Goal: Transaction & Acquisition: Purchase product/service

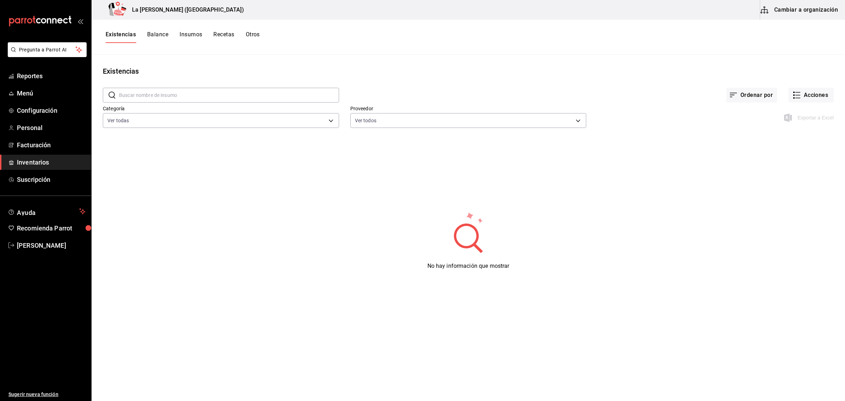
click at [44, 165] on span "Inventarios" at bounding box center [51, 162] width 69 height 10
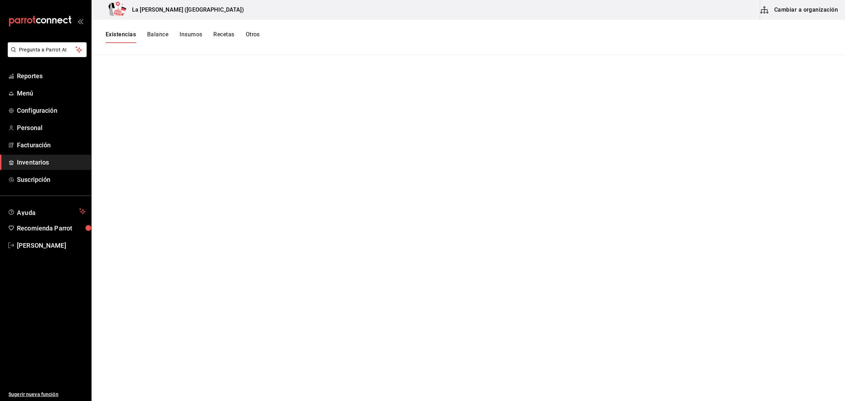
click at [117, 35] on button "Existencias" at bounding box center [121, 37] width 30 height 12
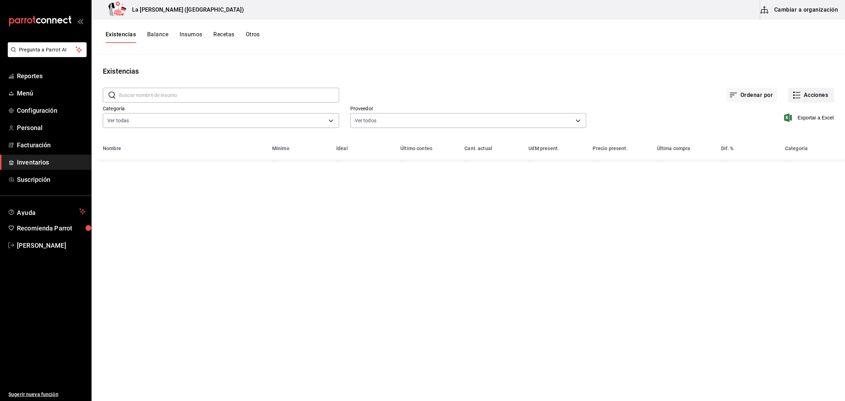
click at [824, 92] on button "Acciones" at bounding box center [811, 95] width 45 height 15
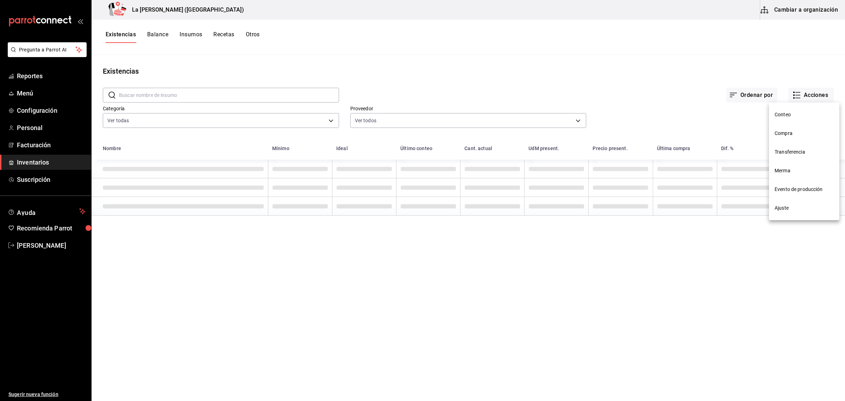
click at [791, 134] on span "Compra" at bounding box center [804, 133] width 59 height 7
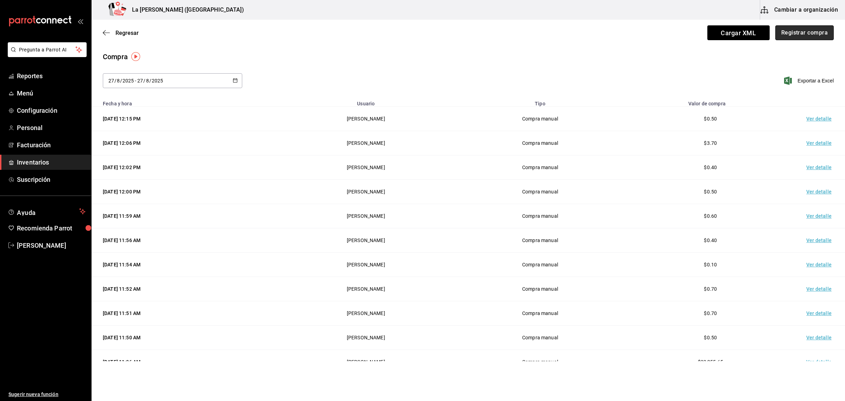
click at [795, 36] on button "Registrar compra" at bounding box center [805, 32] width 58 height 15
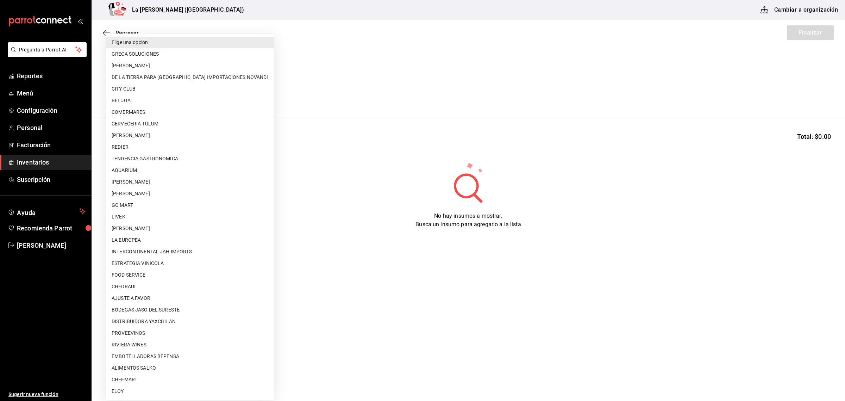
click at [173, 97] on body "Pregunta a Parrot AI Reportes Menú Configuración Personal Facturación Inventari…" at bounding box center [422, 180] width 845 height 361
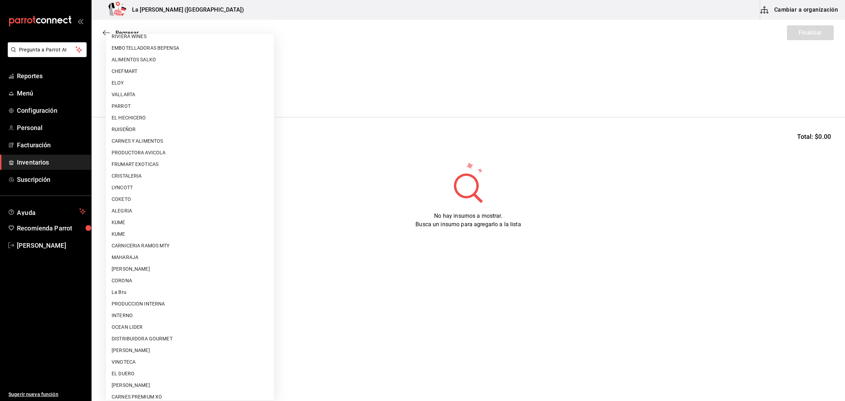
scroll to position [406, 0]
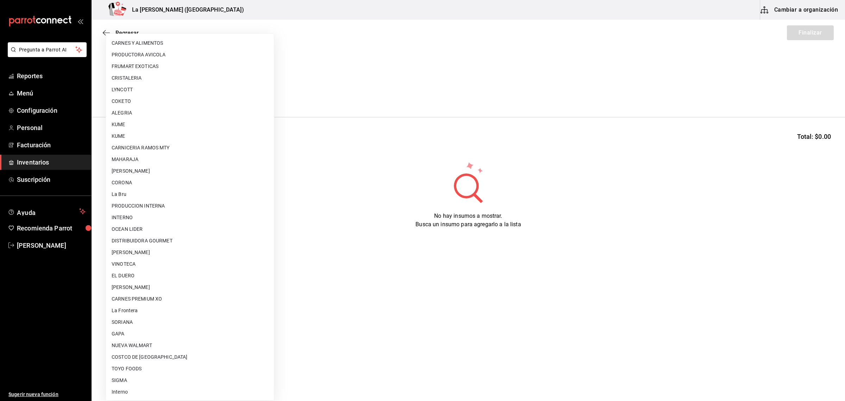
click at [146, 229] on li "OCEAN LIDER" at bounding box center [190, 229] width 168 height 12
type input "0cd50bf4-577e-4d99-b297-c5df4d4d9c11"
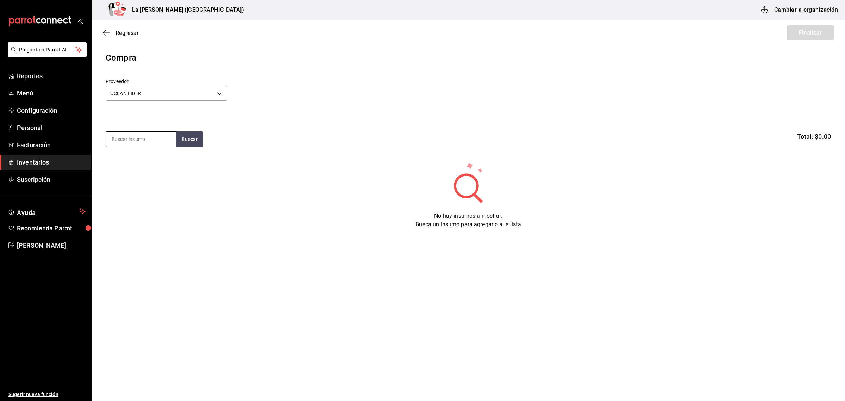
click at [149, 139] on input at bounding box center [141, 139] width 70 height 15
type input "CAMARO"
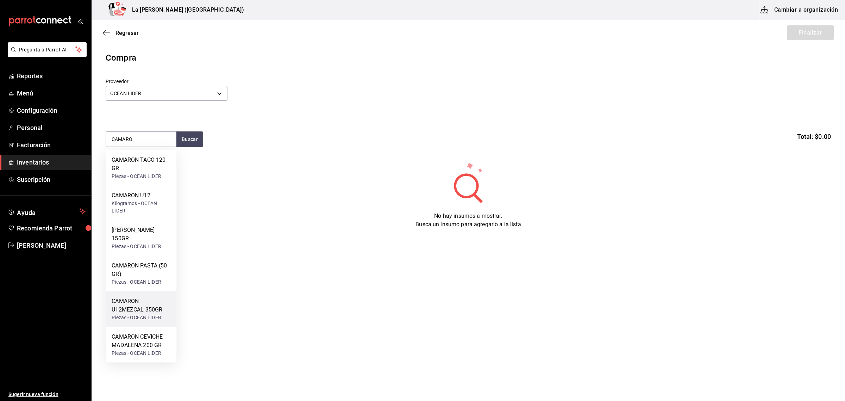
click at [153, 314] on div "Piezas - OCEAN LIDER" at bounding box center [141, 317] width 59 height 7
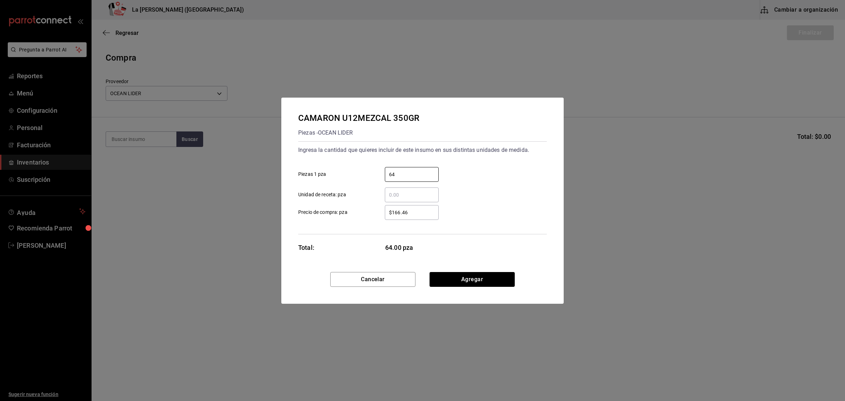
type input "64"
type input "$157.66"
click button "Agregar" at bounding box center [472, 279] width 85 height 15
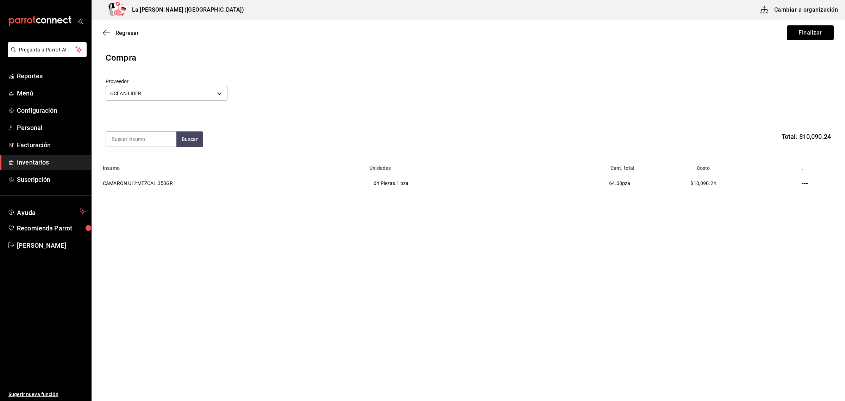
click at [827, 35] on button "Finalizar" at bounding box center [810, 32] width 47 height 15
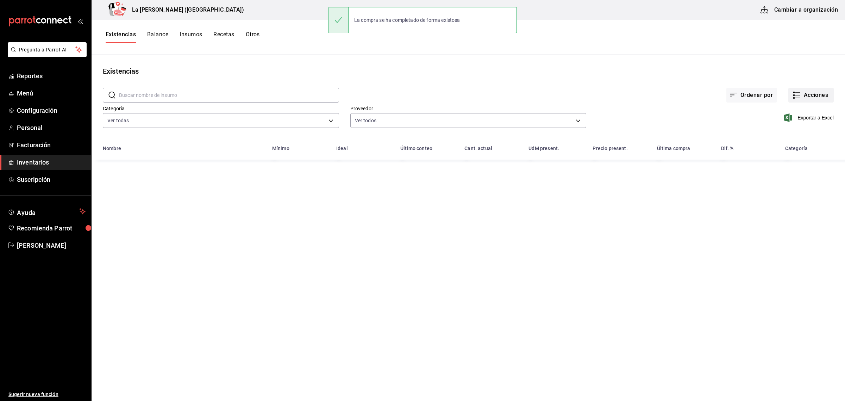
click at [816, 93] on button "Acciones" at bounding box center [811, 95] width 45 height 15
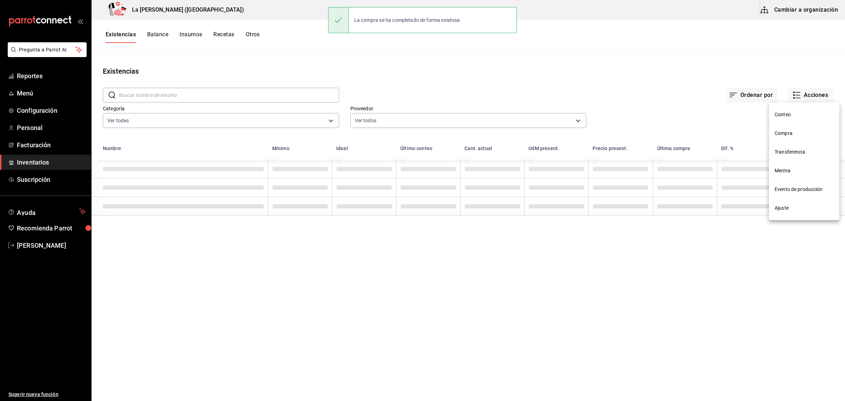
click at [793, 133] on span "Compra" at bounding box center [804, 133] width 59 height 7
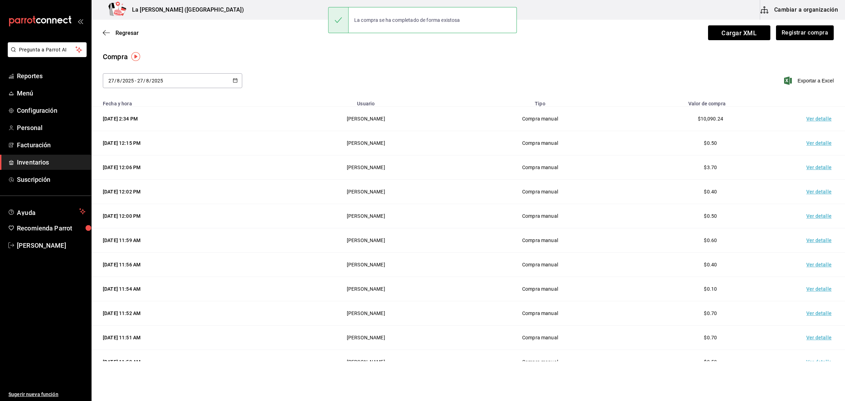
click at [815, 118] on td "Ver detalle" at bounding box center [820, 119] width 49 height 24
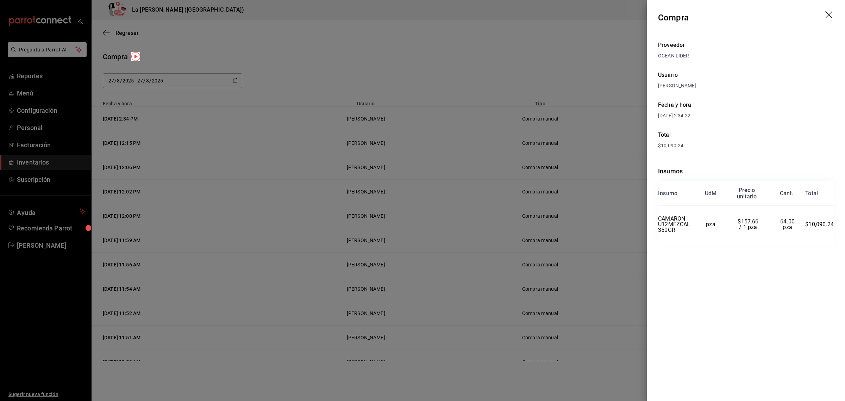
click at [827, 8] on header "Compra" at bounding box center [746, 17] width 198 height 35
click at [830, 18] on icon "drag" at bounding box center [830, 15] width 8 height 8
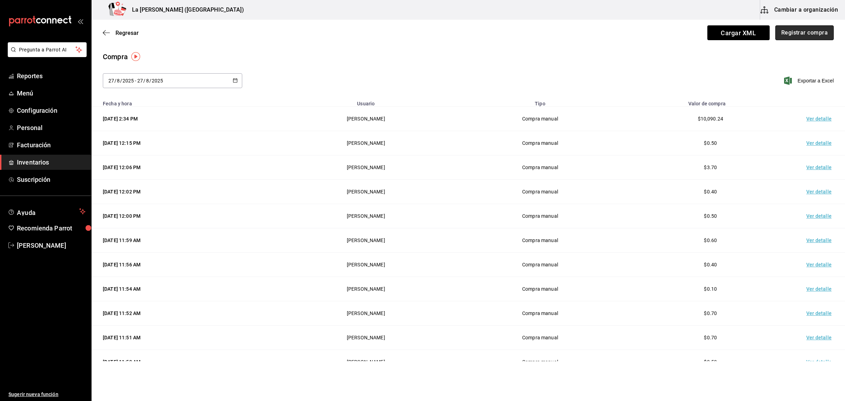
click at [802, 31] on button "Registrar compra" at bounding box center [805, 32] width 58 height 15
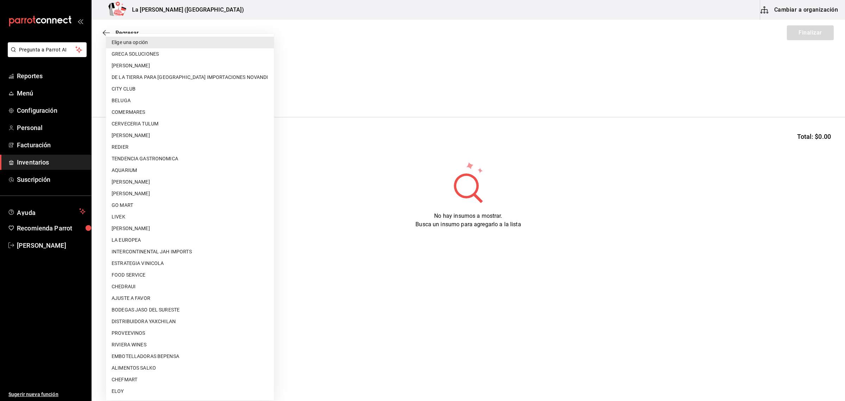
click at [173, 97] on body "Pregunta a Parrot AI Reportes Menú Configuración Personal Facturación Inventari…" at bounding box center [422, 180] width 845 height 361
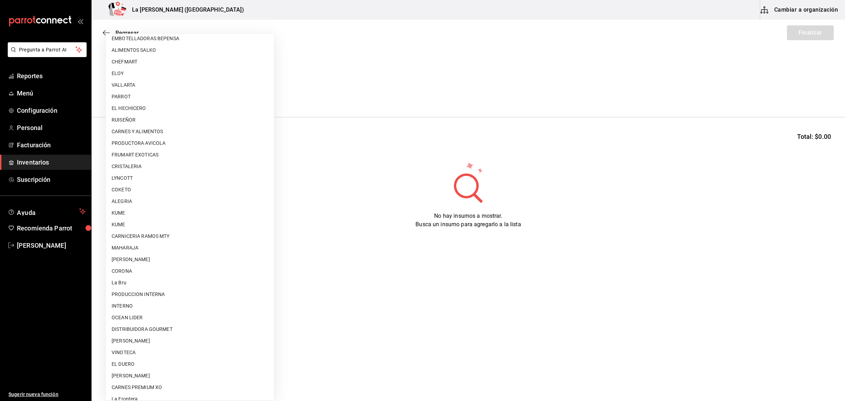
scroll to position [406, 0]
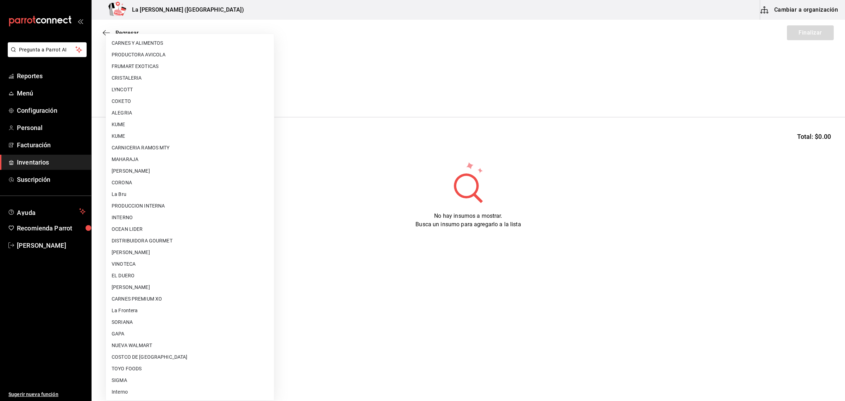
click at [151, 227] on li "OCEAN LIDER" at bounding box center [190, 229] width 168 height 12
type input "0cd50bf4-577e-4d99-b297-c5df4d4d9c11"
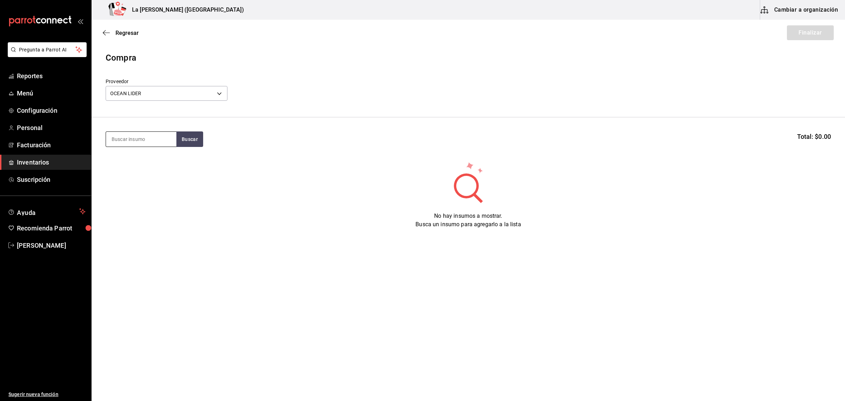
click at [142, 138] on input at bounding box center [141, 139] width 70 height 15
type input "ROCA"
click at [159, 168] on div "[PERSON_NAME] 150GR" at bounding box center [141, 164] width 59 height 17
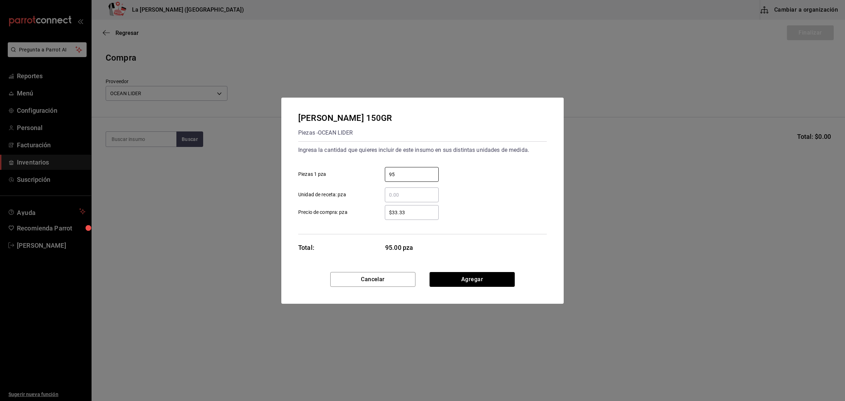
type input "95"
type input "$42.97"
click button "Agregar" at bounding box center [472, 279] width 85 height 15
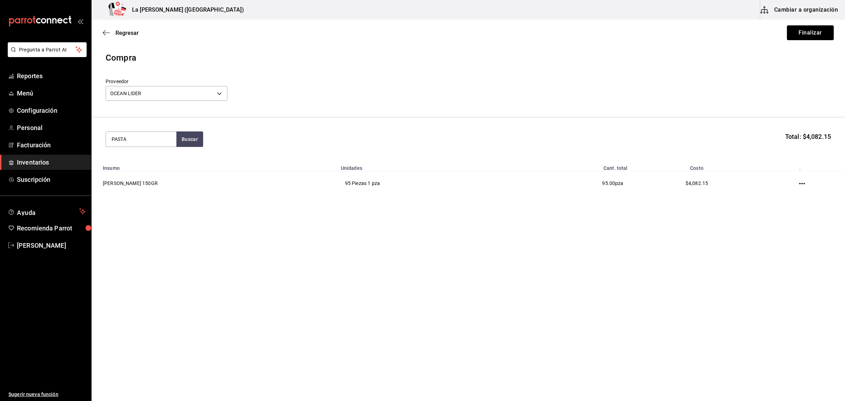
type input "PASTA"
click at [151, 161] on div "CAMARON PASTA (50 GR)" at bounding box center [141, 164] width 59 height 17
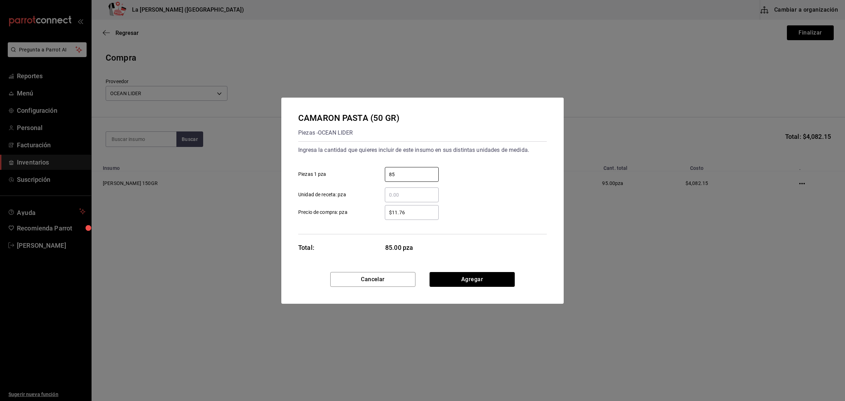
type input "85"
type input "$14.32"
click button "Agregar" at bounding box center [472, 279] width 85 height 15
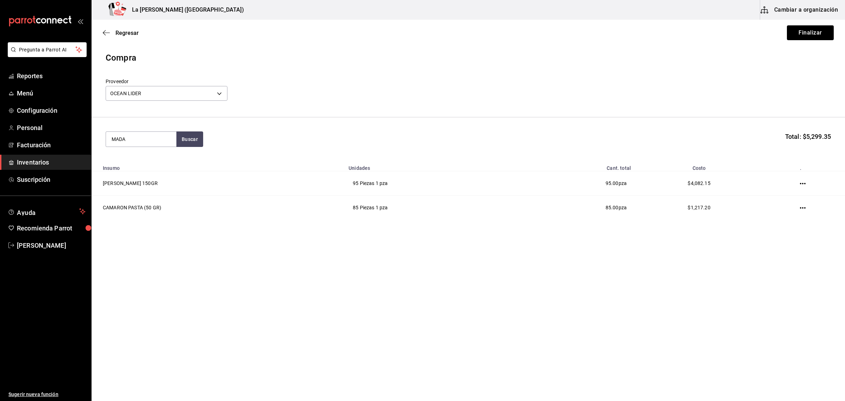
type input "MADA"
click at [148, 163] on div "CAMARON CEVICHE MADALENA 200 GR" at bounding box center [141, 164] width 59 height 17
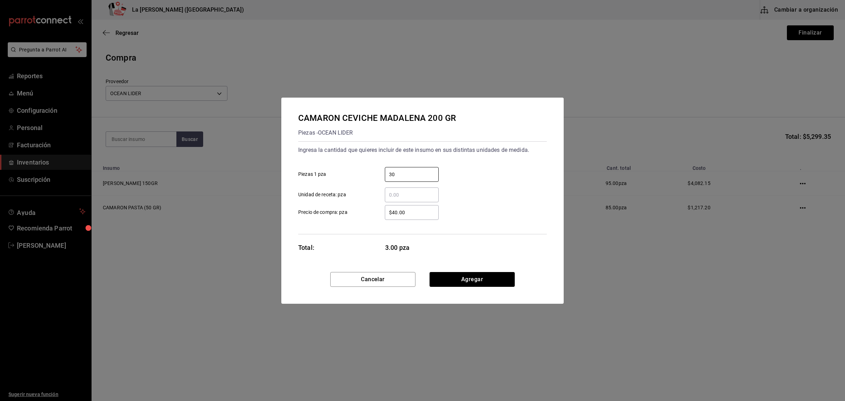
type input "30"
type input "$57.29"
click button "Agregar" at bounding box center [472, 279] width 85 height 15
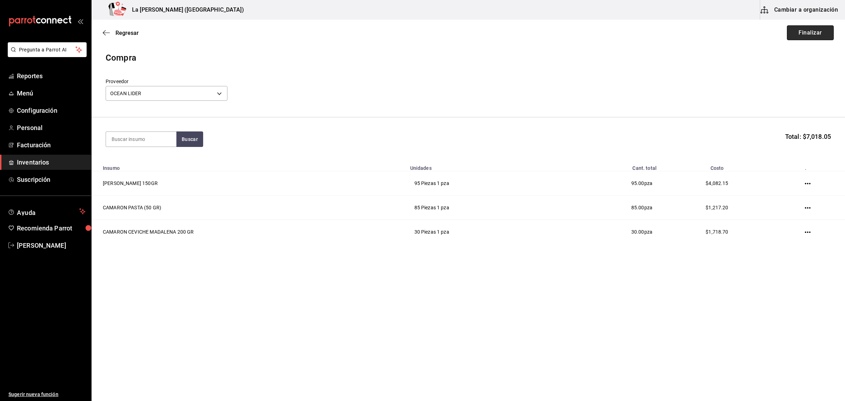
click at [821, 36] on button "Finalizar" at bounding box center [810, 32] width 47 height 15
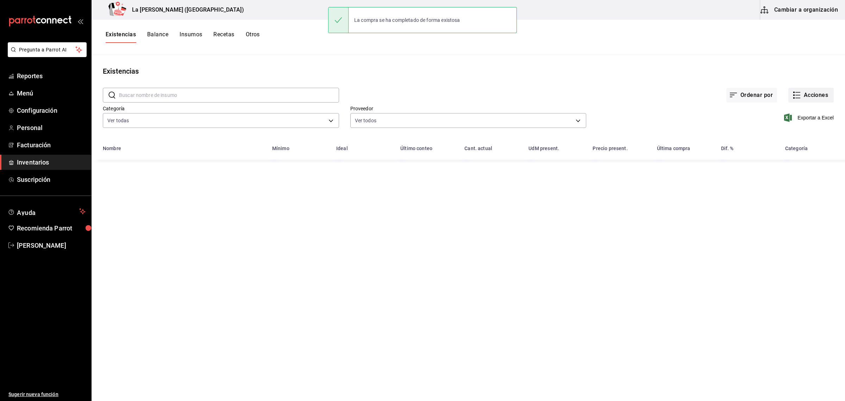
click at [810, 101] on button "Acciones" at bounding box center [811, 95] width 45 height 15
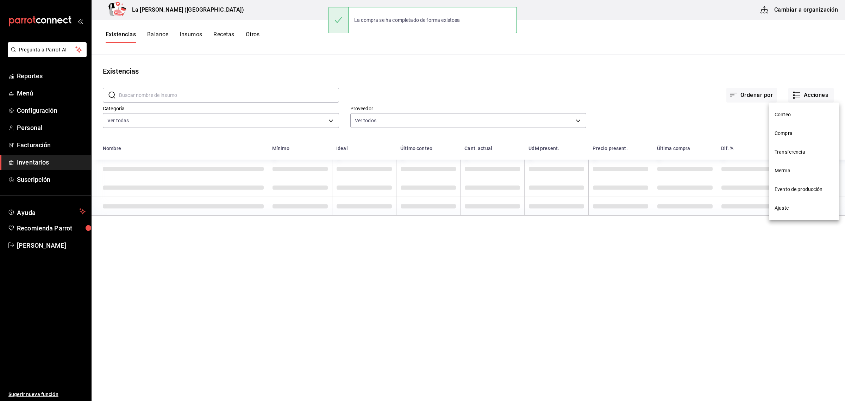
click at [792, 132] on span "Compra" at bounding box center [804, 133] width 59 height 7
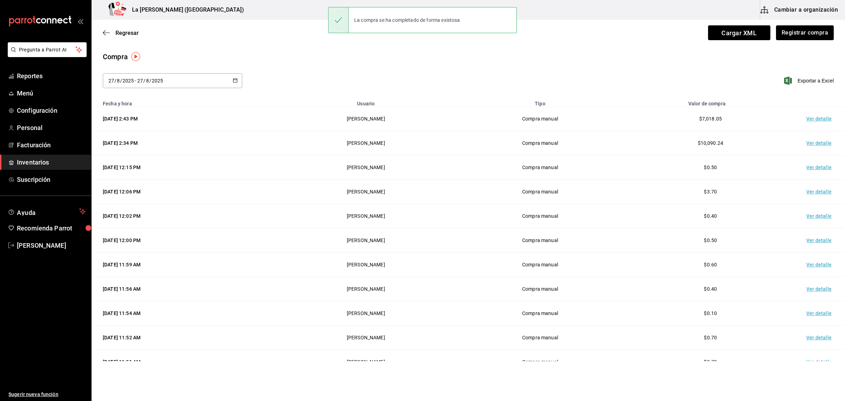
click at [811, 118] on td "Ver detalle" at bounding box center [820, 119] width 49 height 24
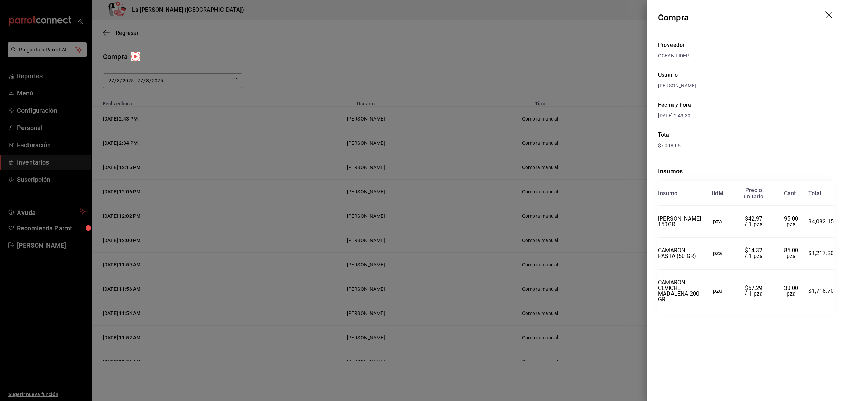
click at [830, 17] on icon "drag" at bounding box center [830, 15] width 8 height 8
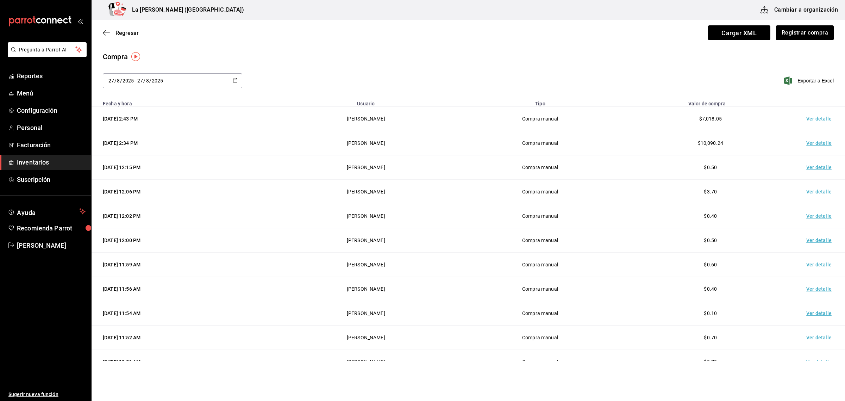
click at [39, 161] on span "Inventarios" at bounding box center [51, 162] width 69 height 10
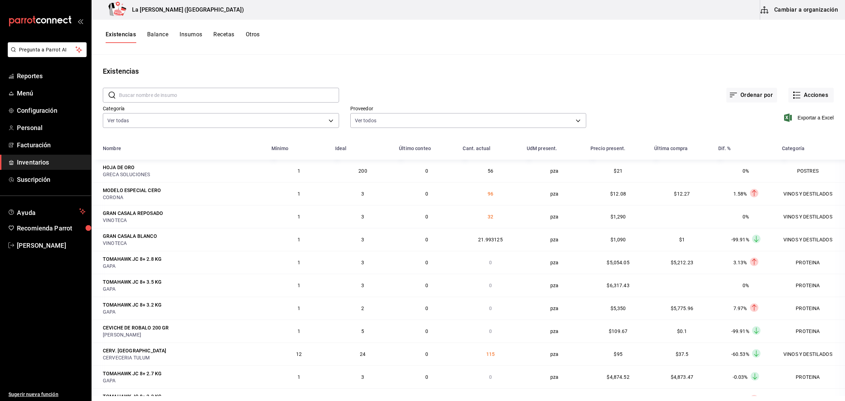
click at [33, 161] on span "Inventarios" at bounding box center [51, 162] width 69 height 10
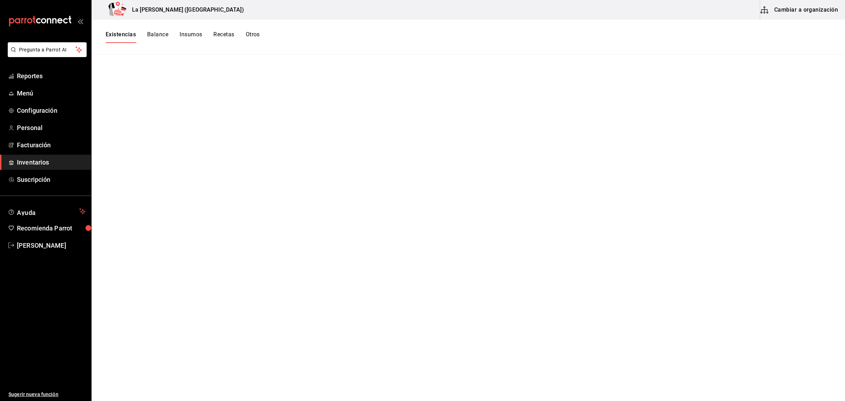
click at [120, 37] on button "Existencias" at bounding box center [121, 37] width 30 height 12
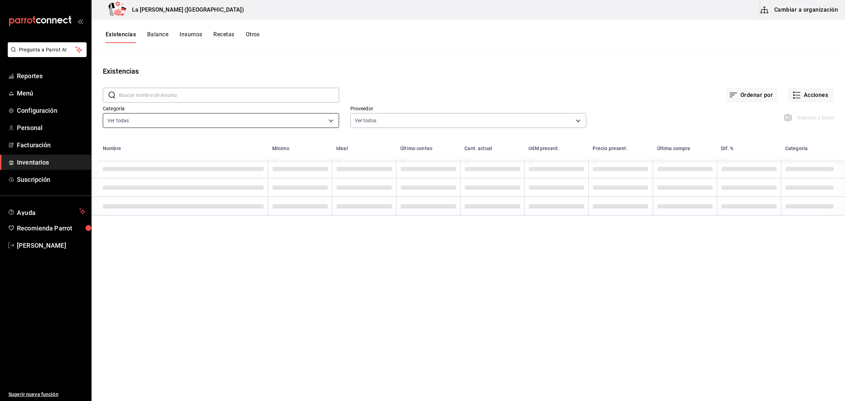
click at [135, 117] on body "Pregunta a Parrot AI Reportes Menú Configuración Personal Facturación Inventari…" at bounding box center [422, 198] width 845 height 396
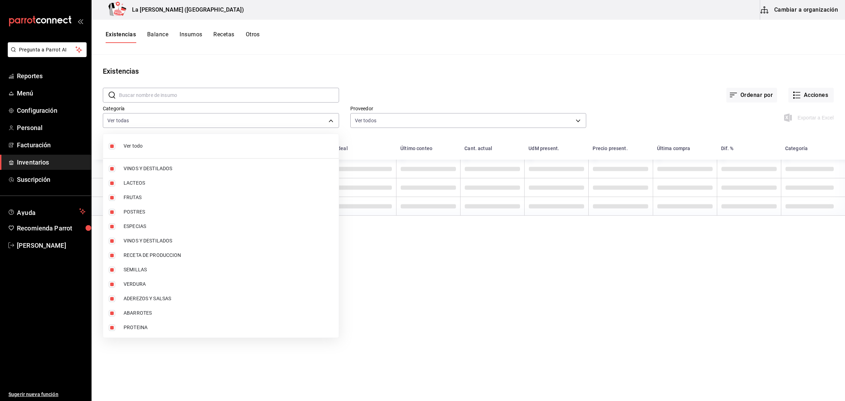
click at [131, 147] on span "Ver todo" at bounding box center [229, 145] width 210 height 7
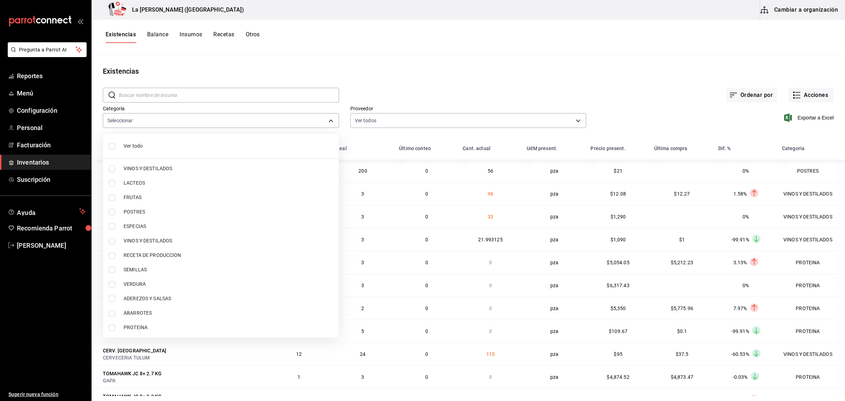
checkbox input "false"
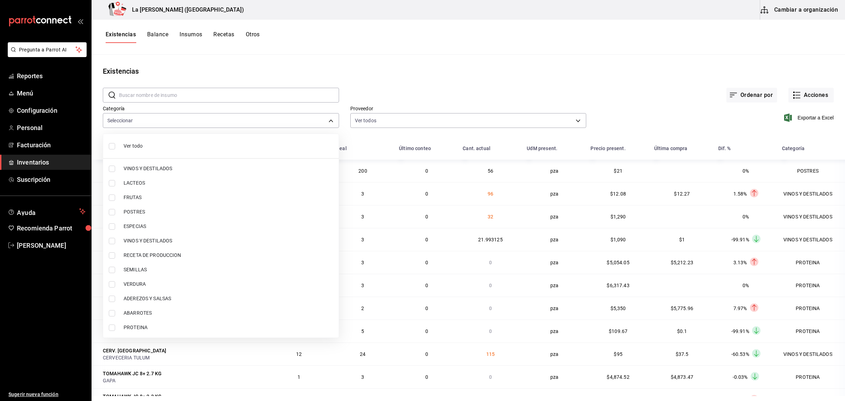
checkbox input "false"
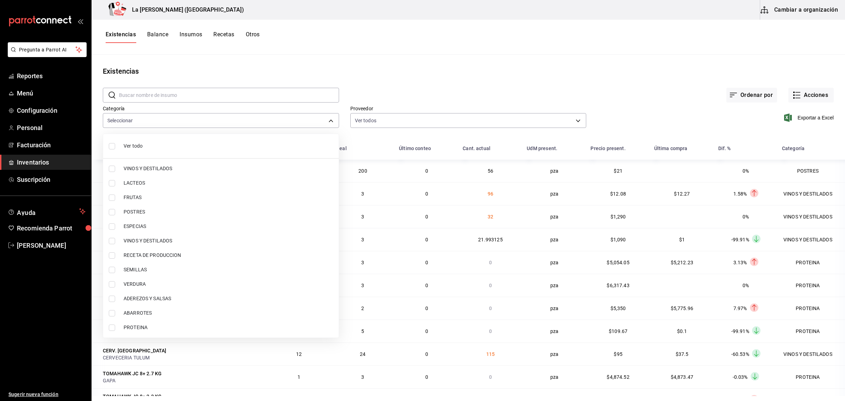
checkbox input "false"
click at [134, 333] on li "PROTEINA" at bounding box center [221, 327] width 236 height 14
type input "89020659-a685-42c8-84d5-b1543ef933a3"
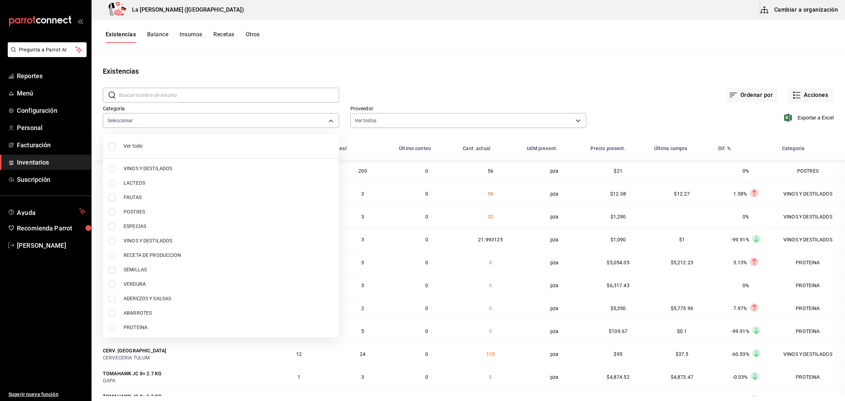
checkbox input "true"
click at [156, 214] on span "POSTRES" at bounding box center [229, 211] width 210 height 7
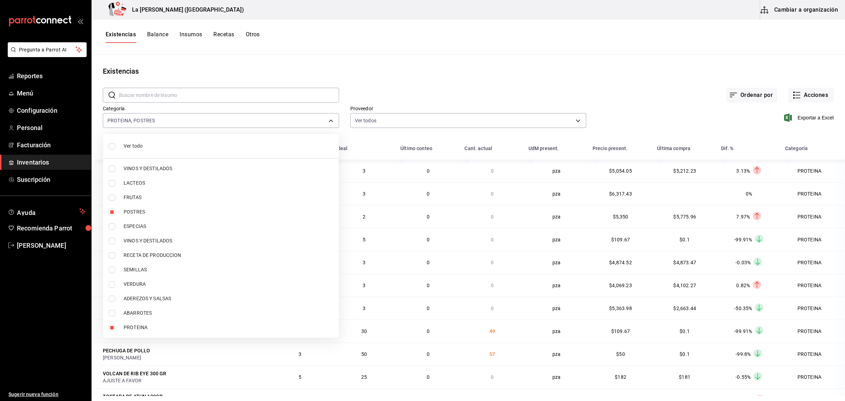
type input "89020659-a685-42c8-84d5-b1543ef933a3,300b8f87-2b59-439f-b980-3e97300322fa"
checkbox input "true"
click at [818, 119] on div at bounding box center [422, 200] width 845 height 401
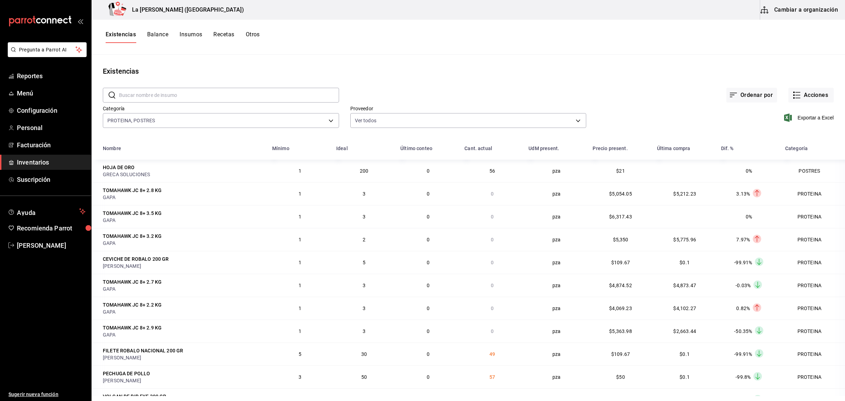
click at [818, 119] on span "Exportar a Excel" at bounding box center [810, 117] width 48 height 8
click at [49, 163] on span "Inventarios" at bounding box center [51, 162] width 69 height 10
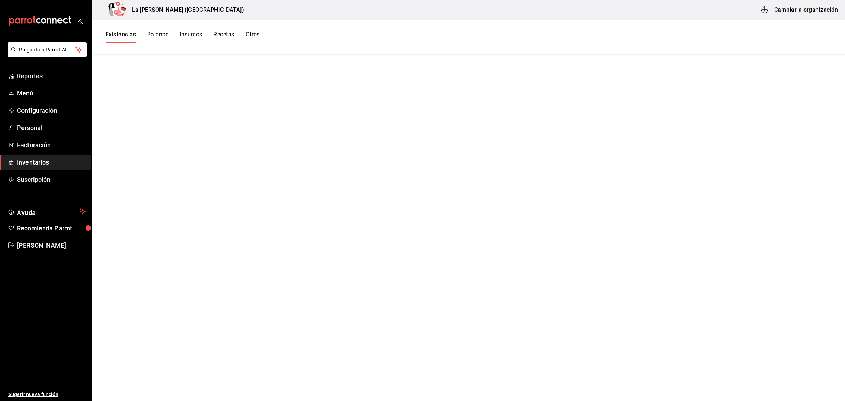
click at [122, 33] on button "Existencias" at bounding box center [121, 37] width 30 height 12
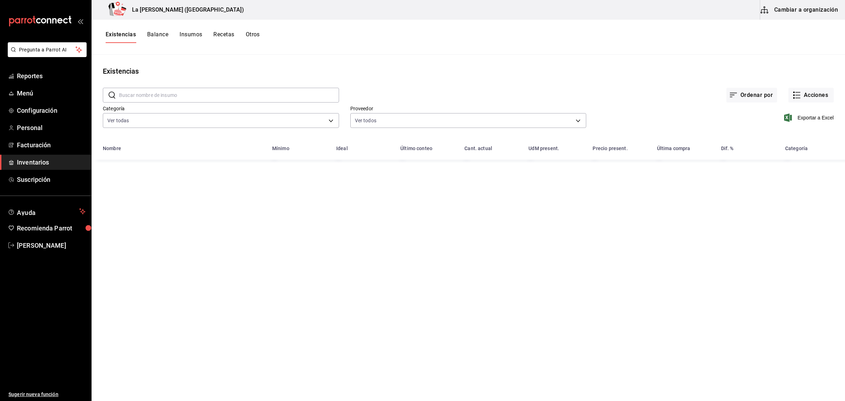
click at [150, 95] on input "text" at bounding box center [229, 95] width 220 height 14
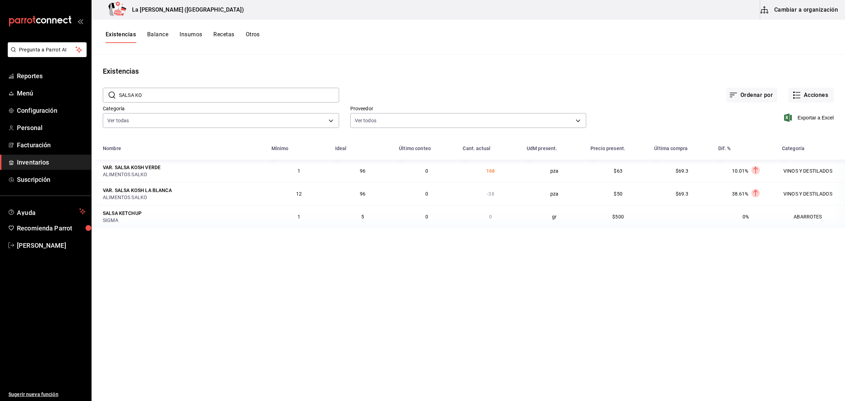
type input "SALSA KO"
click at [796, 94] on icon "button" at bounding box center [797, 95] width 8 height 8
click at [787, 170] on span "Merma" at bounding box center [804, 170] width 59 height 7
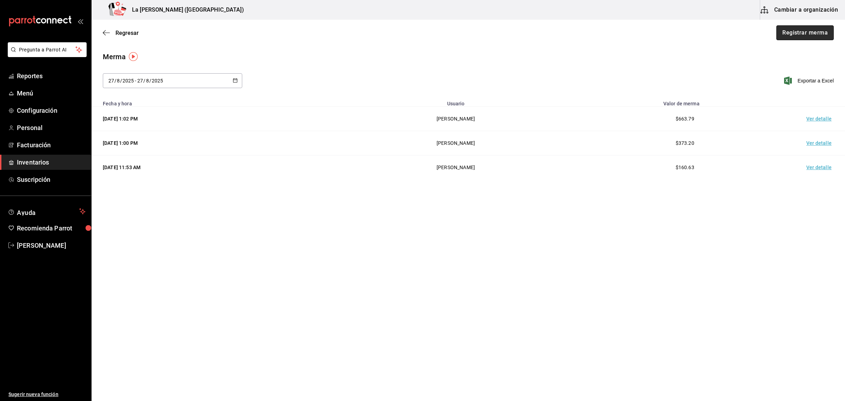
click at [817, 40] on button "Registrar merma" at bounding box center [805, 32] width 57 height 15
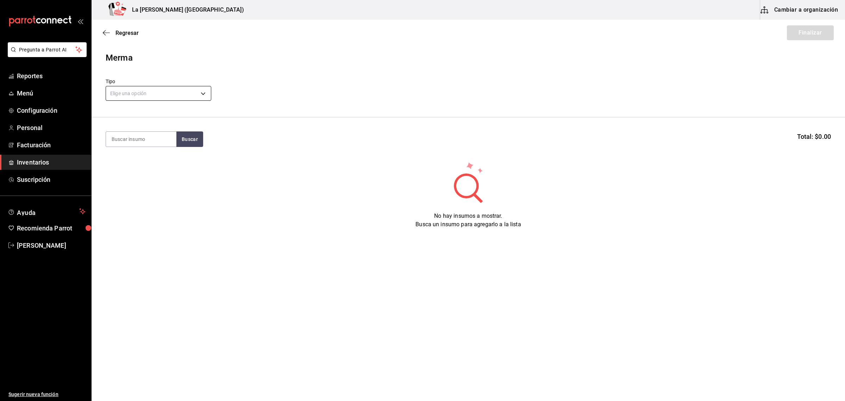
click at [193, 94] on body "Pregunta a Parrot AI Reportes Menú Configuración Personal Facturación Inventari…" at bounding box center [422, 180] width 845 height 361
click at [124, 138] on li "Error" at bounding box center [158, 139] width 105 height 12
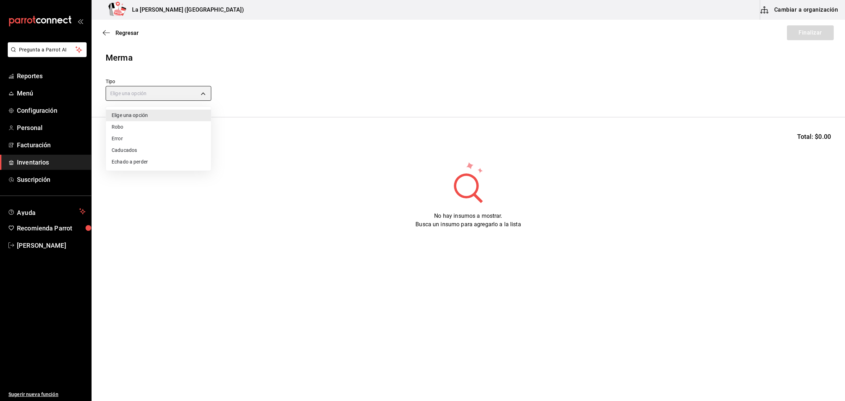
type input "ERROR"
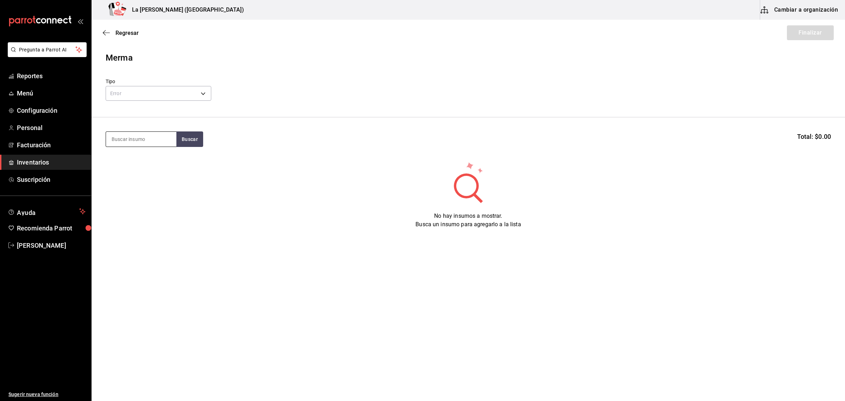
click at [145, 139] on input at bounding box center [141, 139] width 70 height 15
type input "KOSH"
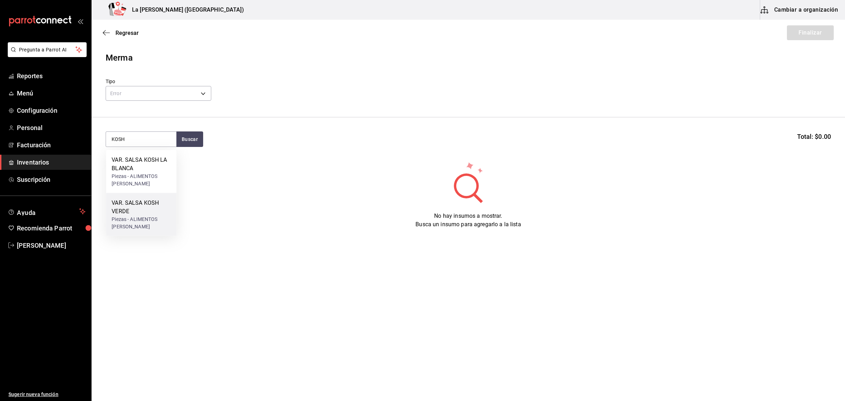
click at [147, 208] on div "VAR. SALSA KOSH VERDE" at bounding box center [141, 207] width 59 height 17
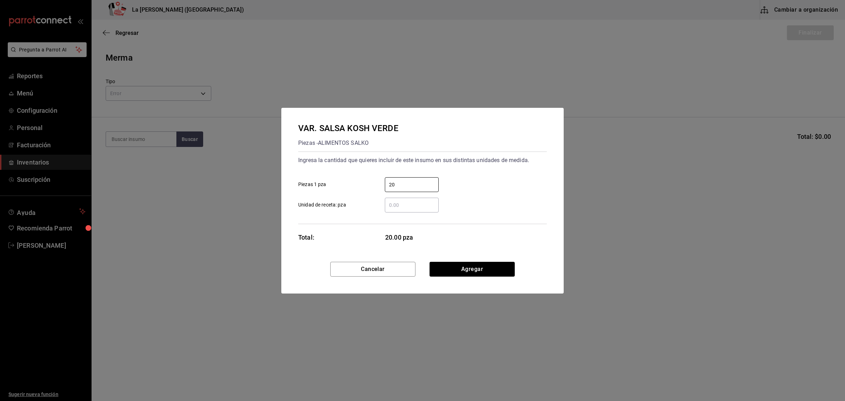
type input "20"
click button "Agregar" at bounding box center [472, 269] width 85 height 15
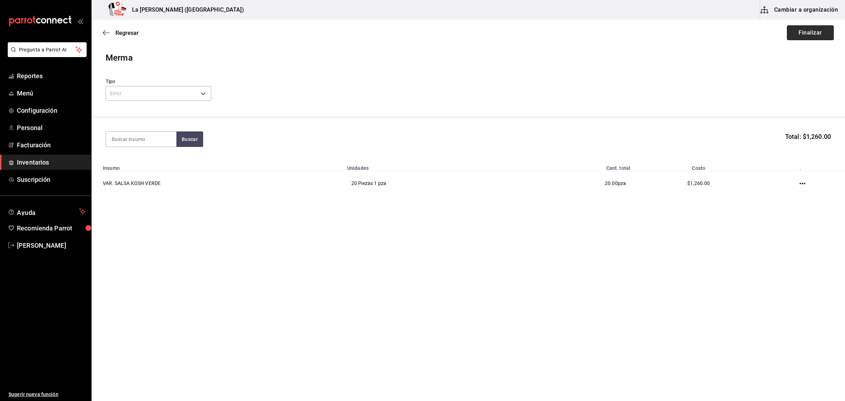
click at [810, 31] on button "Finalizar" at bounding box center [810, 32] width 47 height 15
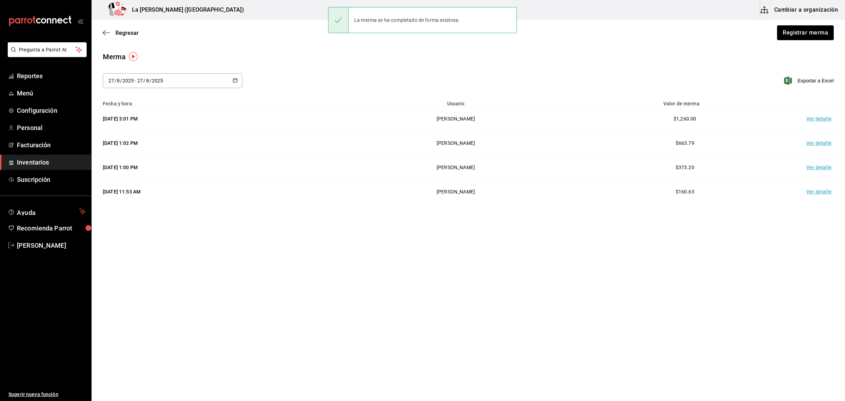
click at [130, 36] on div "Regresar Registrar merma" at bounding box center [469, 33] width 754 height 26
click at [129, 32] on span "Regresar" at bounding box center [127, 33] width 23 height 7
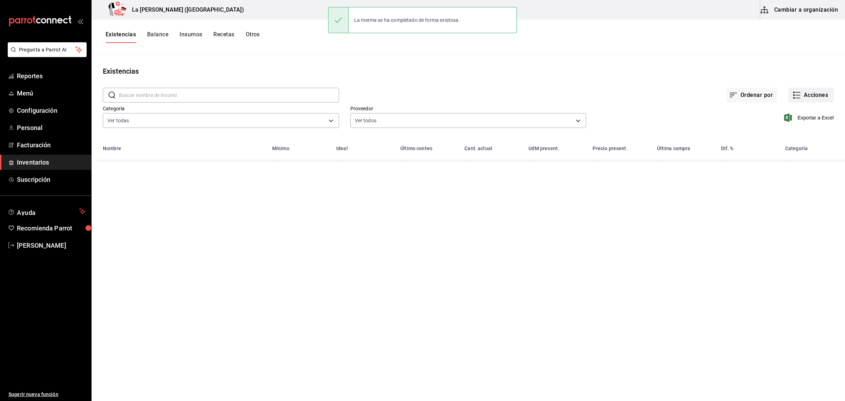
click at [797, 90] on button "Acciones" at bounding box center [811, 95] width 45 height 15
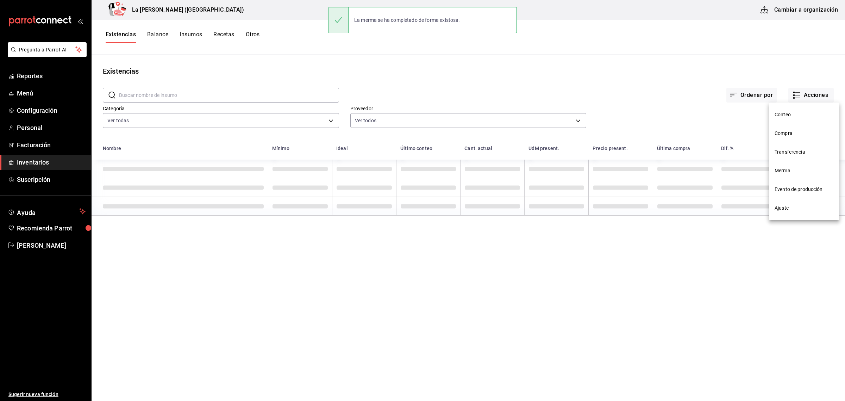
click at [805, 130] on span "Compra" at bounding box center [804, 133] width 59 height 7
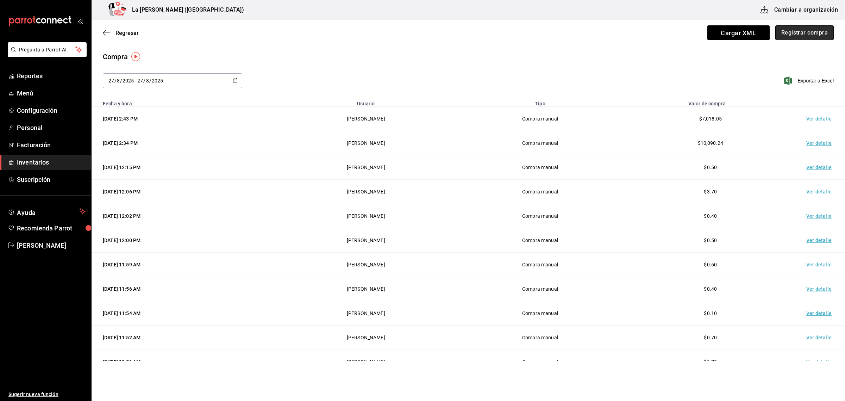
click at [811, 39] on button "Registrar compra" at bounding box center [805, 32] width 58 height 15
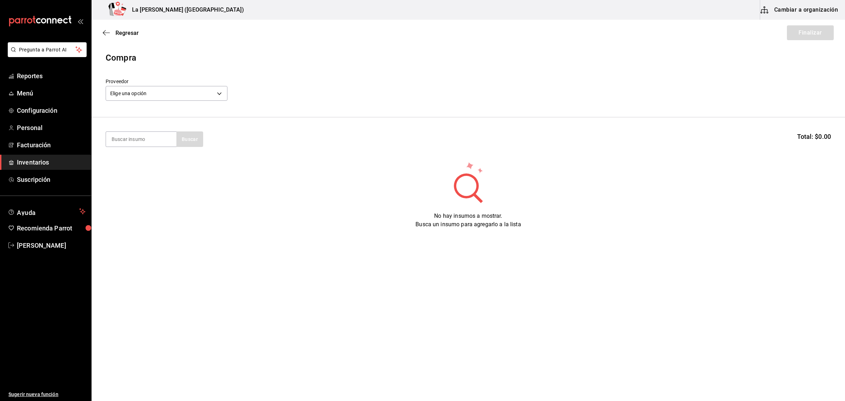
click at [143, 85] on div "Elige una opción default" at bounding box center [167, 92] width 122 height 19
click at [145, 94] on body "Pregunta a Parrot AI Reportes Menú Configuración Personal Facturación Inventari…" at bounding box center [422, 180] width 845 height 361
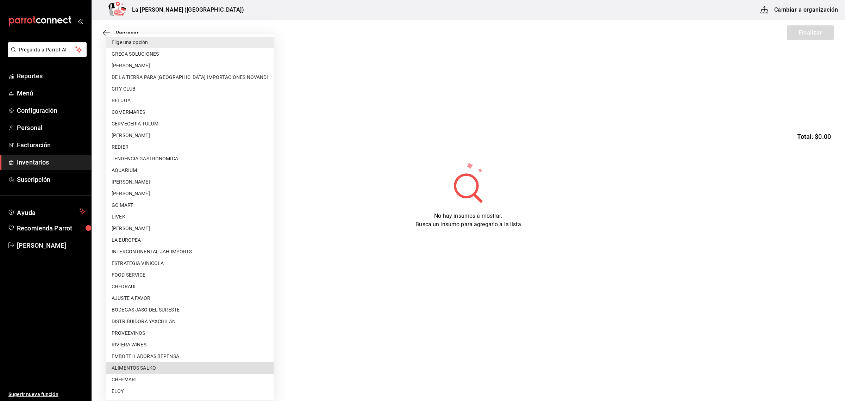
click at [151, 370] on li "ALIMENTOS SALKO" at bounding box center [190, 368] width 168 height 12
type input "6e516240-edf8-4247-847d-7ebe3a3aa550"
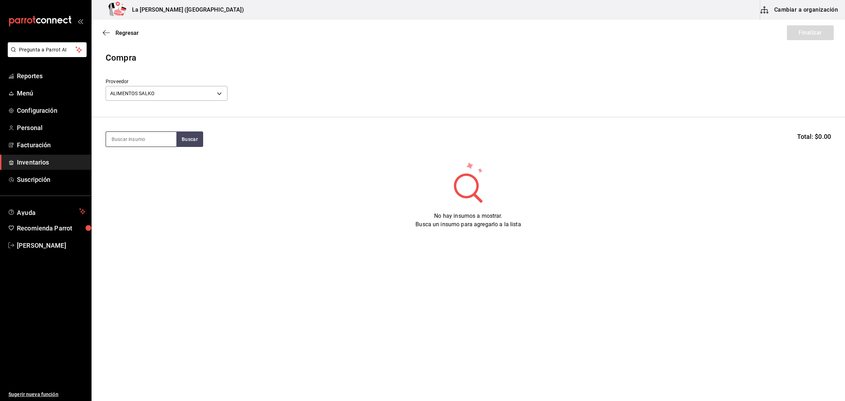
click at [144, 140] on input at bounding box center [141, 139] width 70 height 15
type input "BLAN"
click at [147, 163] on div "VAR. SALSA KOSH LA BLANCA" at bounding box center [141, 164] width 59 height 17
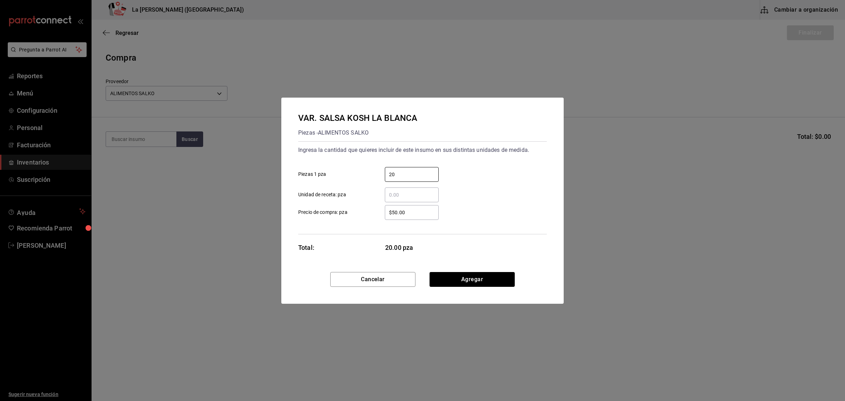
type input "20"
type input "$0.1"
click button "Agregar" at bounding box center [472, 279] width 85 height 15
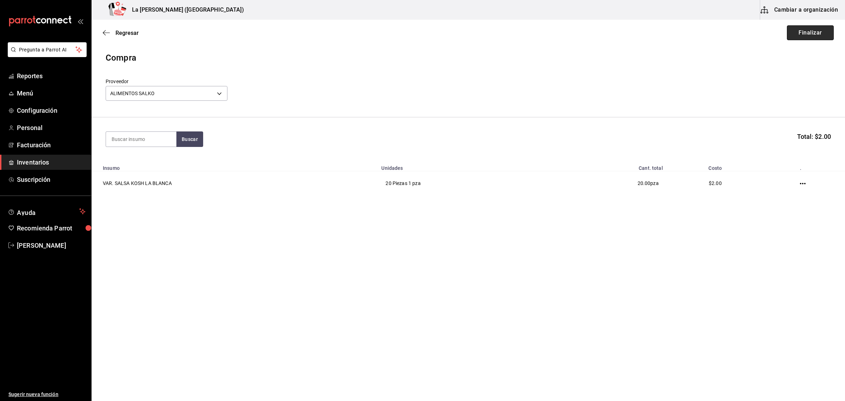
click at [818, 35] on button "Finalizar" at bounding box center [810, 32] width 47 height 15
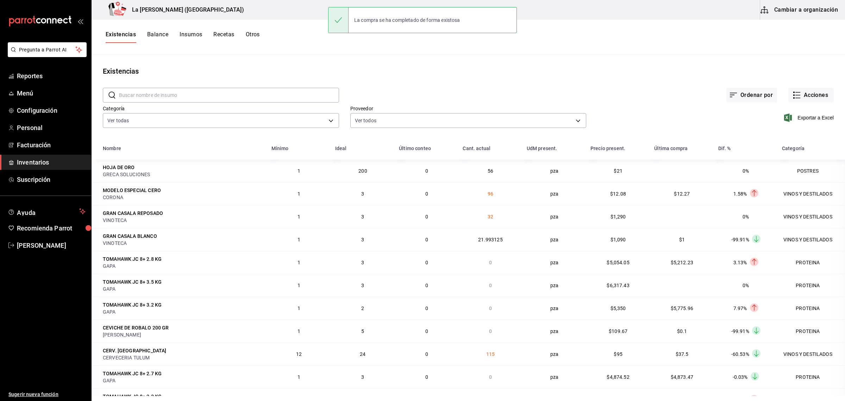
click at [204, 92] on input "text" at bounding box center [229, 95] width 220 height 14
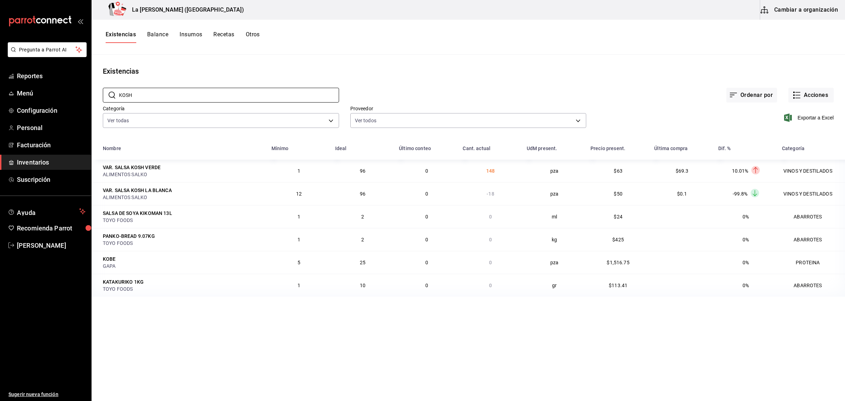
type input "KOSH"
click at [803, 91] on button "Acciones" at bounding box center [811, 95] width 45 height 15
click at [788, 133] on span "Compra" at bounding box center [804, 133] width 59 height 7
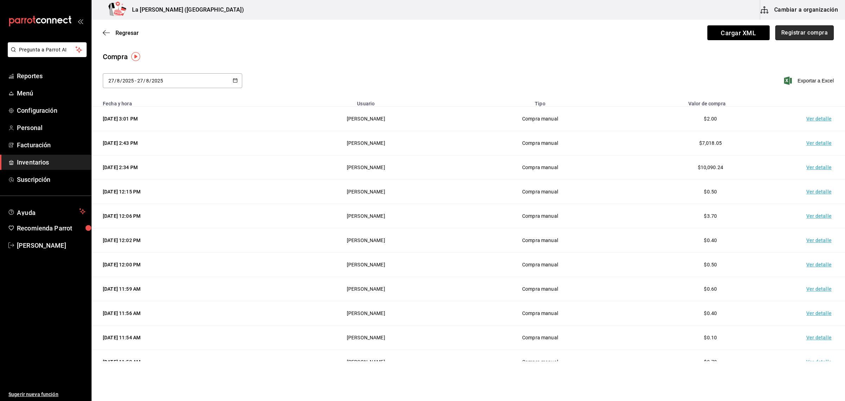
click at [801, 29] on button "Registrar compra" at bounding box center [805, 32] width 58 height 15
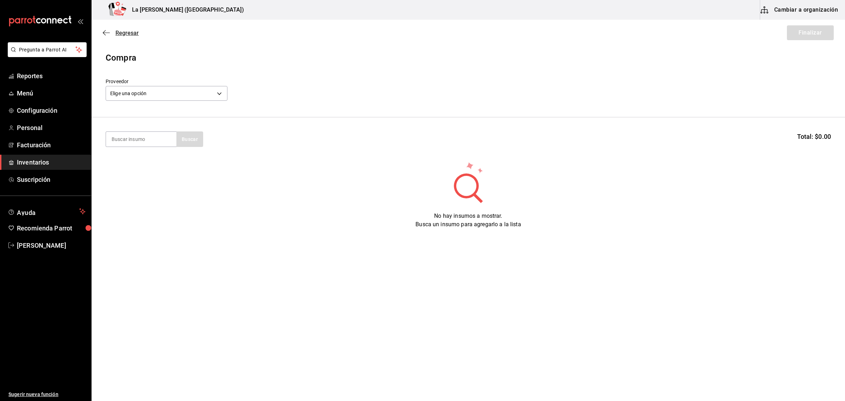
click at [131, 34] on span "Regresar" at bounding box center [127, 33] width 23 height 7
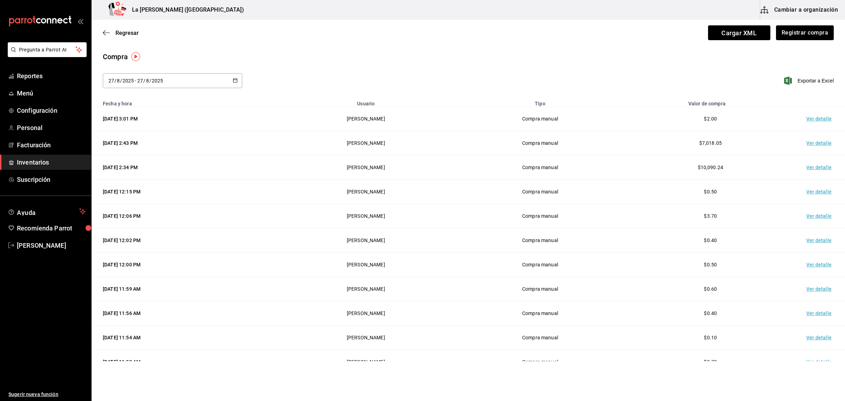
click at [814, 121] on td "Ver detalle" at bounding box center [820, 119] width 49 height 24
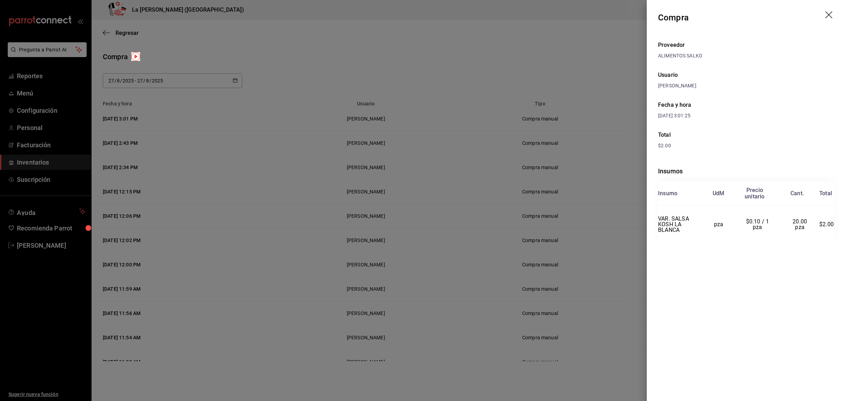
click at [819, 12] on header "Compra" at bounding box center [746, 17] width 198 height 35
click at [825, 13] on header "Compra" at bounding box center [746, 17] width 198 height 35
click at [835, 17] on header "Compra" at bounding box center [746, 17] width 198 height 35
click at [831, 15] on icon "drag" at bounding box center [830, 15] width 8 height 8
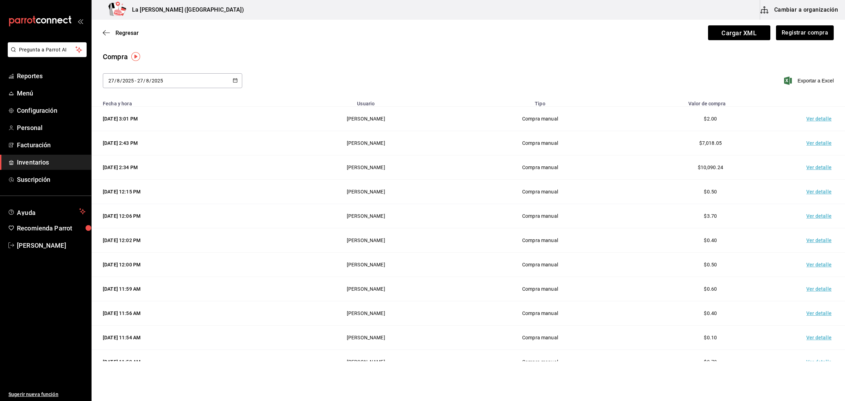
click at [123, 36] on div "Regresar Cargar XML Registrar compra" at bounding box center [469, 33] width 754 height 26
click at [124, 32] on span "Regresar" at bounding box center [127, 33] width 23 height 7
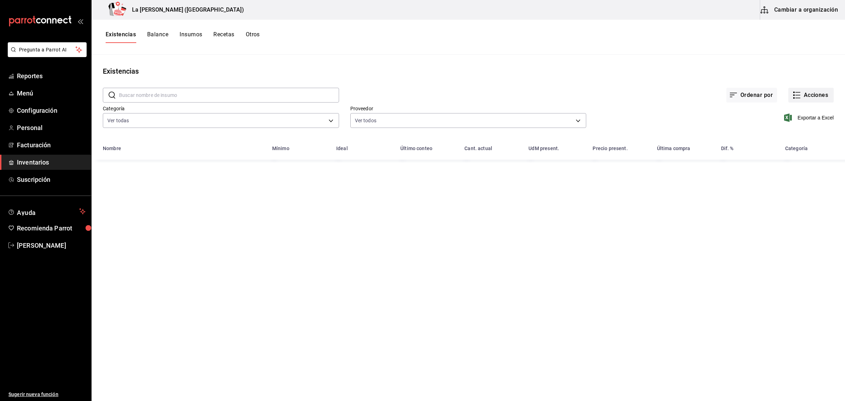
click at [817, 96] on button "Acciones" at bounding box center [811, 95] width 45 height 15
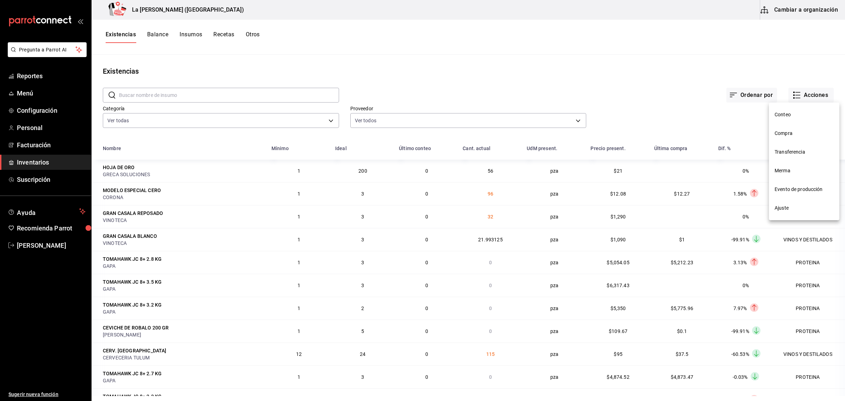
click at [790, 169] on span "Merma" at bounding box center [804, 170] width 59 height 7
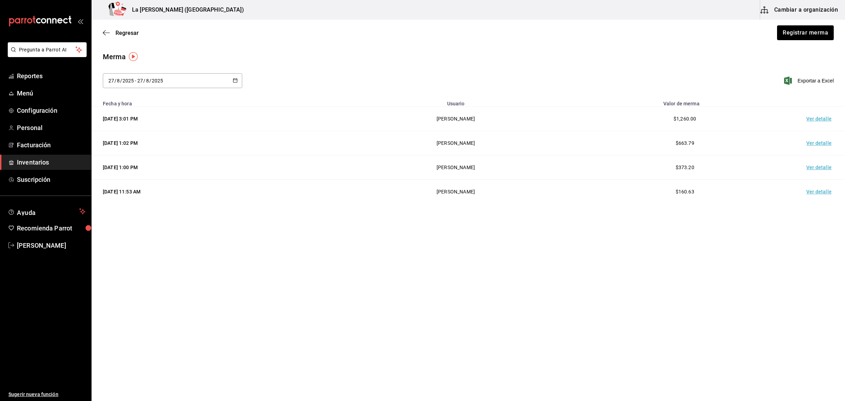
click at [823, 120] on td "Ver detalle" at bounding box center [820, 119] width 49 height 24
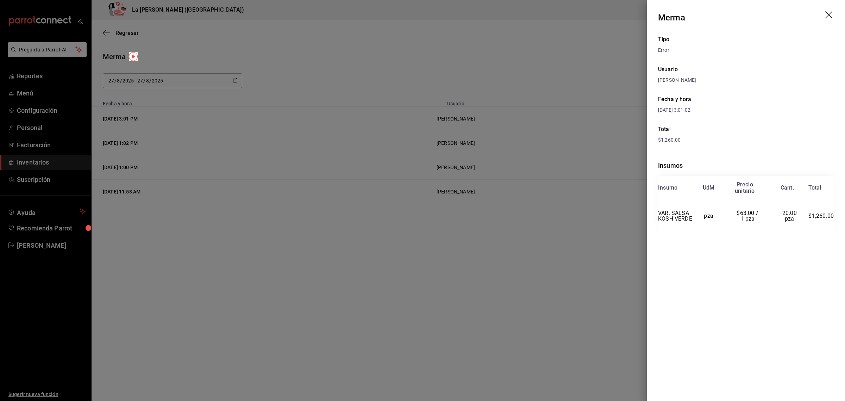
click at [828, 15] on icon "drag" at bounding box center [829, 14] width 7 height 7
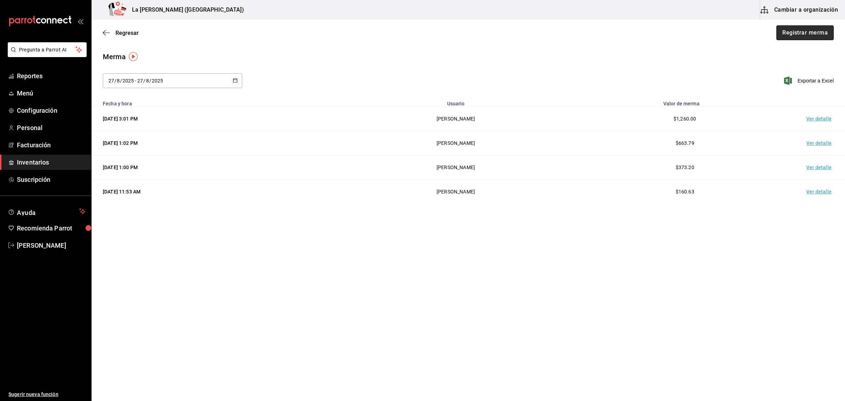
click at [813, 35] on button "Registrar merma" at bounding box center [805, 32] width 57 height 15
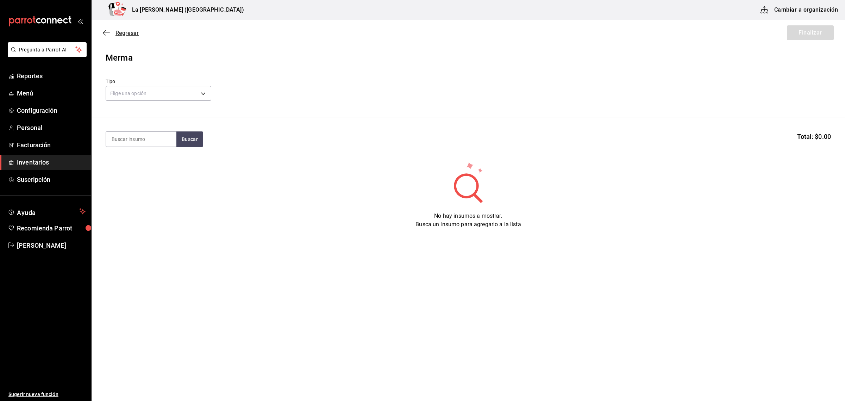
click at [108, 31] on icon "button" at bounding box center [106, 33] width 7 height 6
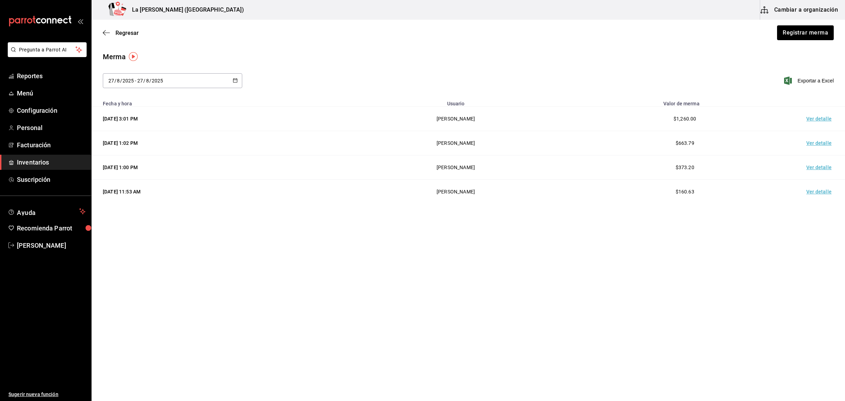
click at [108, 31] on icon "button" at bounding box center [106, 33] width 7 height 6
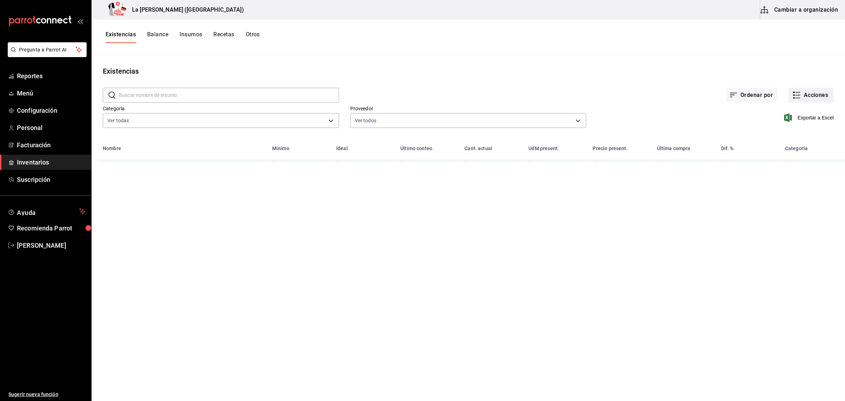
click at [830, 90] on button "Acciones" at bounding box center [811, 95] width 45 height 15
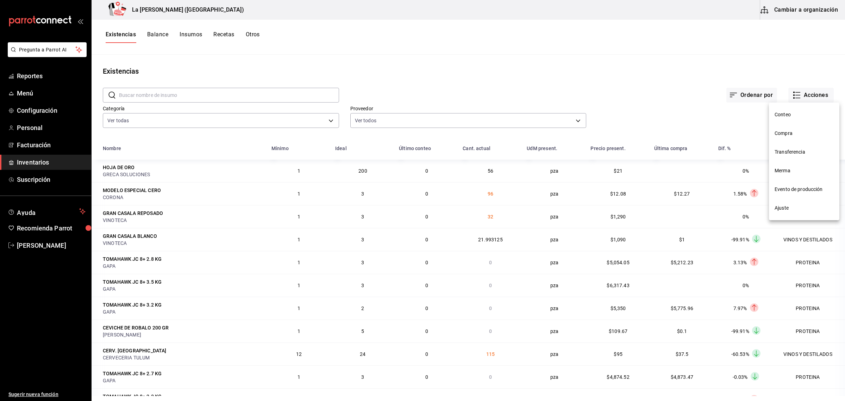
click at [785, 128] on li "Compra" at bounding box center [804, 133] width 70 height 19
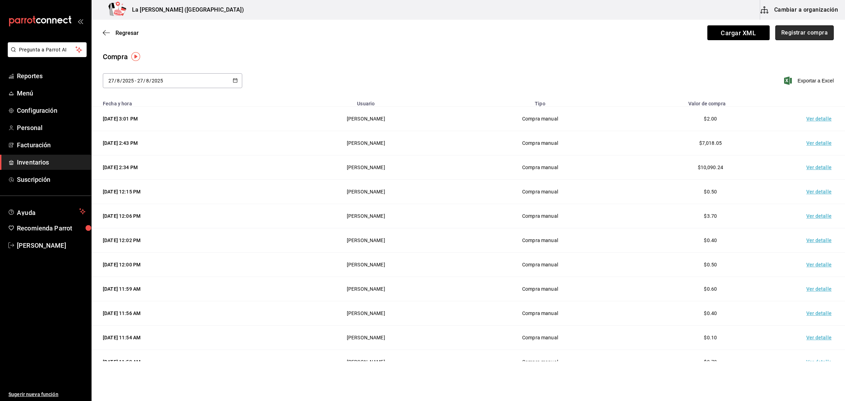
click at [802, 34] on button "Registrar compra" at bounding box center [805, 32] width 58 height 15
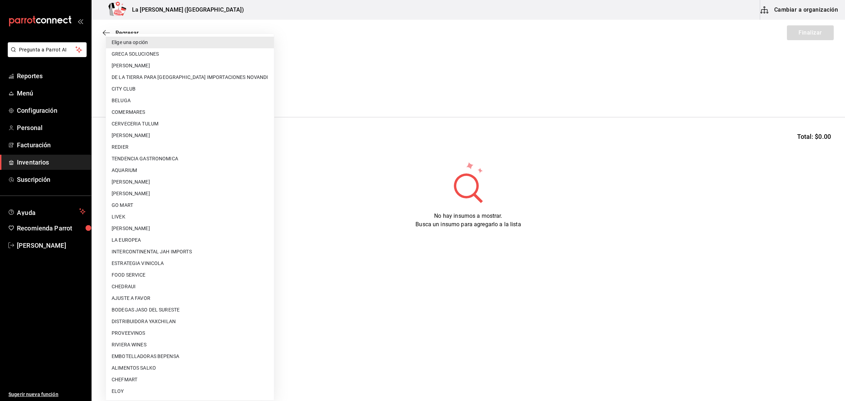
click at [219, 99] on body "Pregunta a Parrot AI Reportes Menú Configuración Personal Facturación Inventari…" at bounding box center [422, 180] width 845 height 361
click at [136, 367] on li "ALIMENTOS SALKO" at bounding box center [190, 368] width 168 height 12
type input "6e516240-edf8-4247-847d-7ebe3a3aa550"
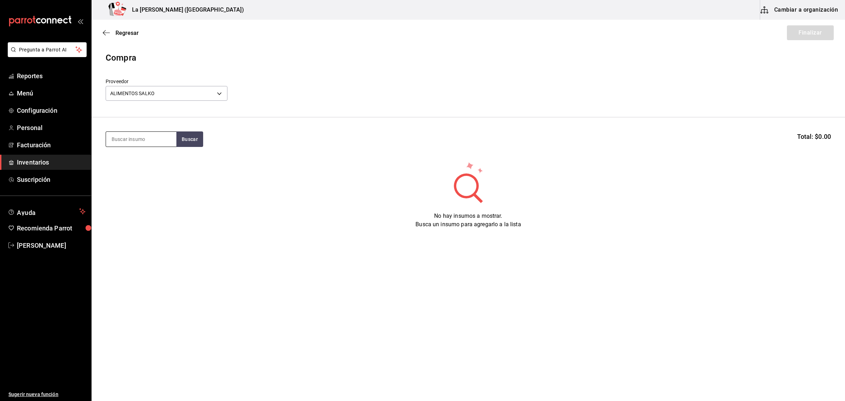
click at [126, 139] on input at bounding box center [141, 139] width 70 height 15
type input "BLAN"
click at [119, 162] on div "VAR. SALSA KOSH LA BLANCA" at bounding box center [141, 164] width 59 height 17
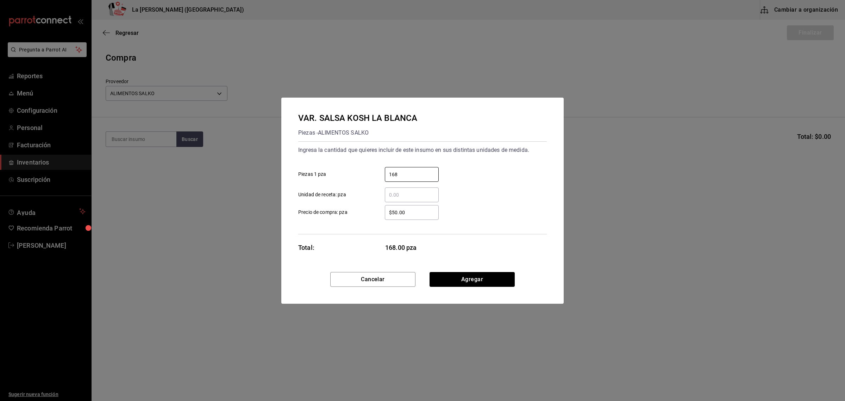
type input "168"
type input "$0.1"
click button "Agregar" at bounding box center [472, 279] width 85 height 15
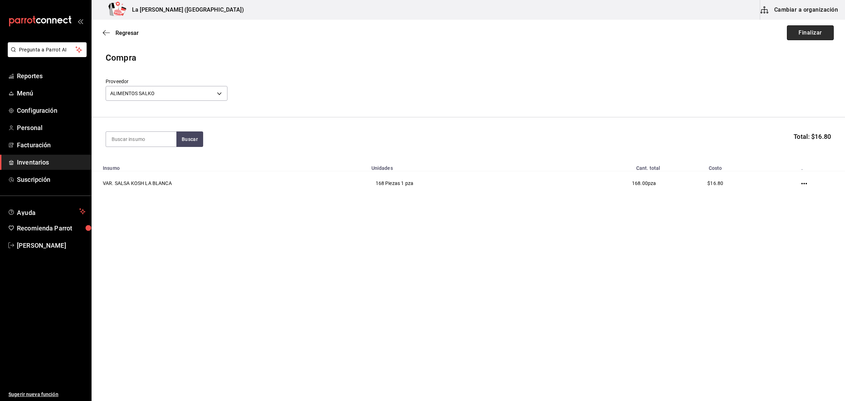
click at [828, 33] on button "Finalizar" at bounding box center [810, 32] width 47 height 15
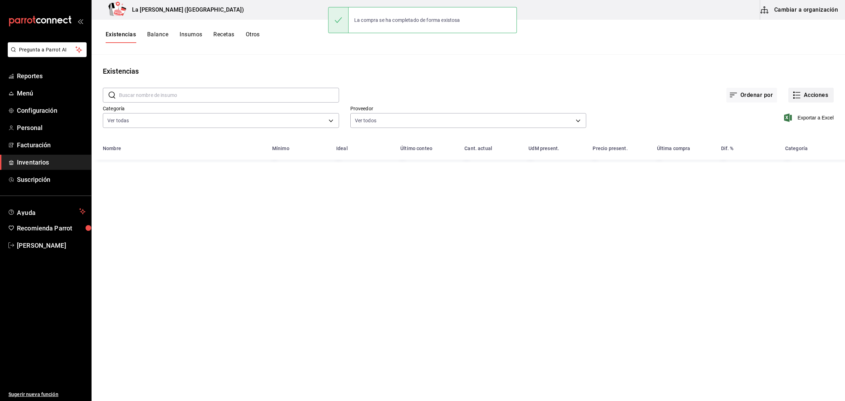
click at [816, 90] on button "Acciones" at bounding box center [811, 95] width 45 height 15
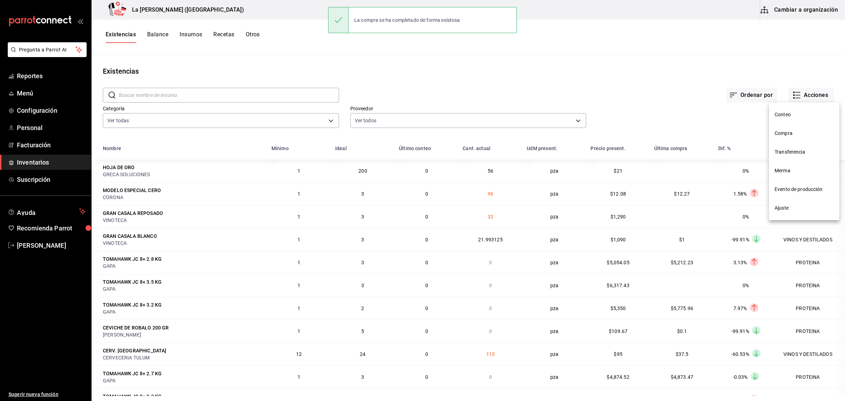
click at [788, 131] on span "Compra" at bounding box center [804, 133] width 59 height 7
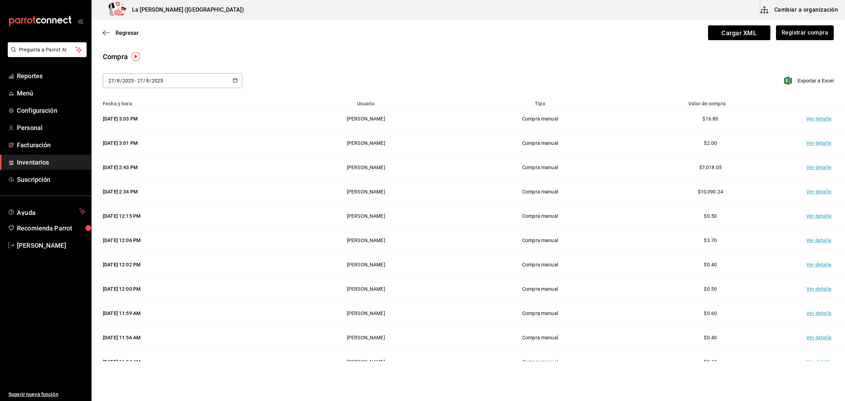
click at [814, 117] on td "Ver detalle" at bounding box center [820, 119] width 49 height 24
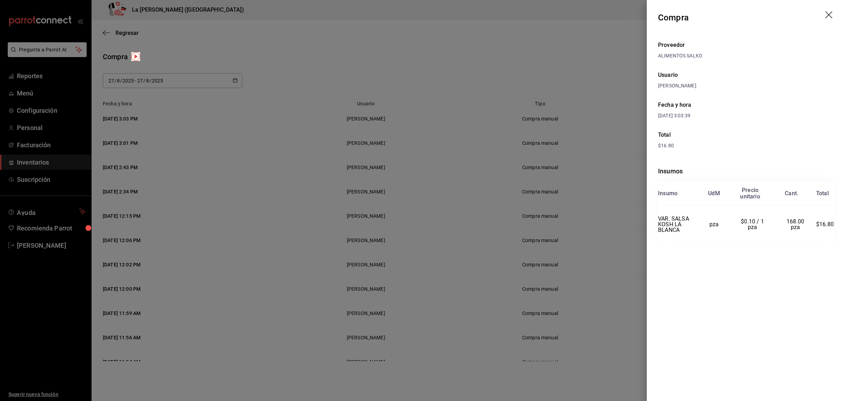
click at [829, 16] on icon "drag" at bounding box center [830, 15] width 8 height 8
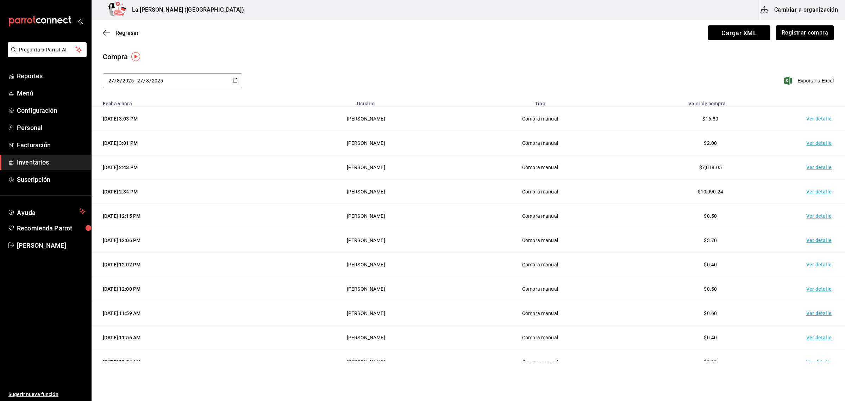
click at [30, 157] on span "Inventarios" at bounding box center [51, 162] width 69 height 10
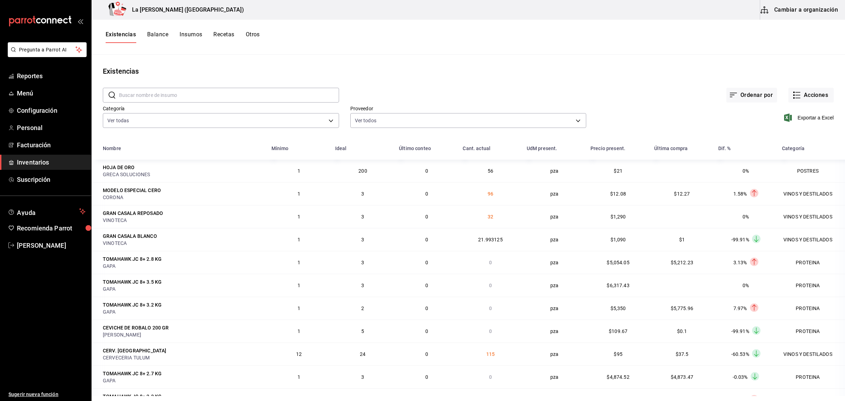
click at [25, 157] on span "Inventarios" at bounding box center [51, 162] width 69 height 10
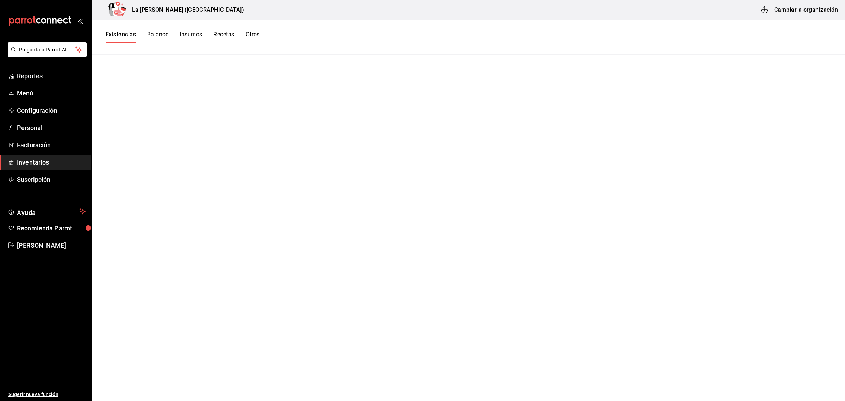
click at [121, 35] on button "Existencias" at bounding box center [121, 37] width 30 height 12
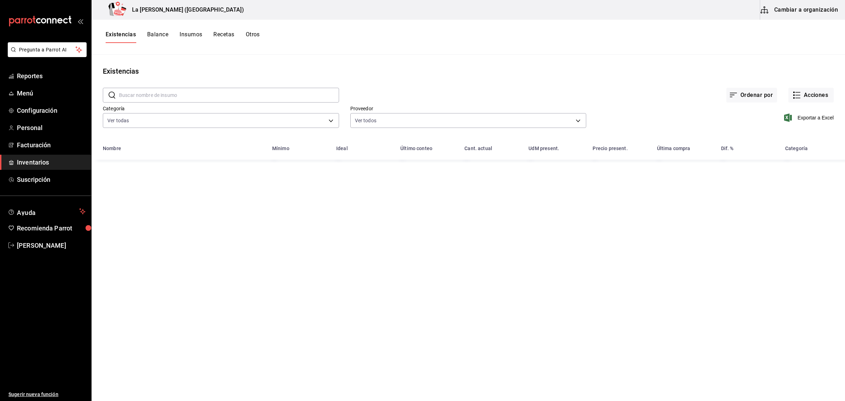
click at [151, 95] on input "text" at bounding box center [229, 95] width 220 height 14
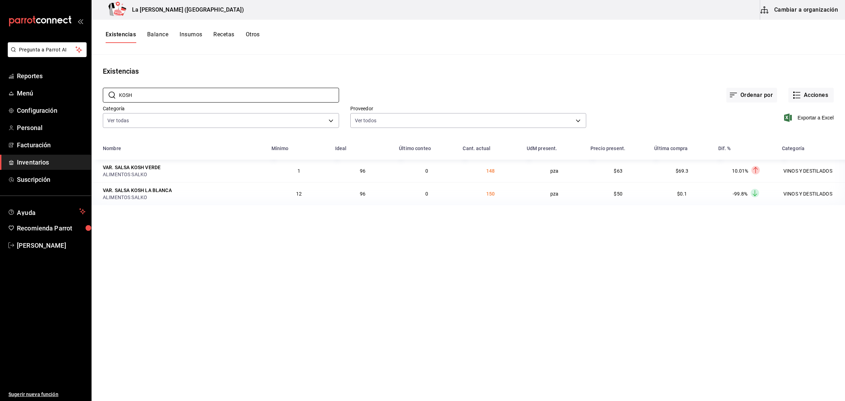
type input "KOSH"
click at [32, 160] on span "Inventarios" at bounding box center [51, 162] width 69 height 10
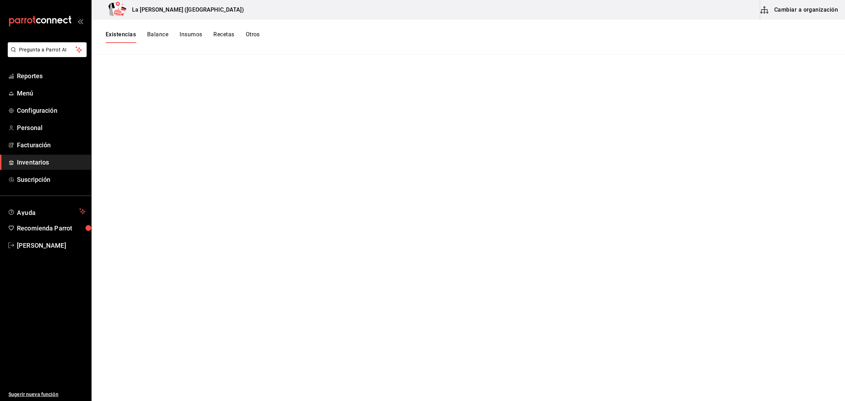
click at [122, 35] on button "Existencias" at bounding box center [121, 37] width 30 height 12
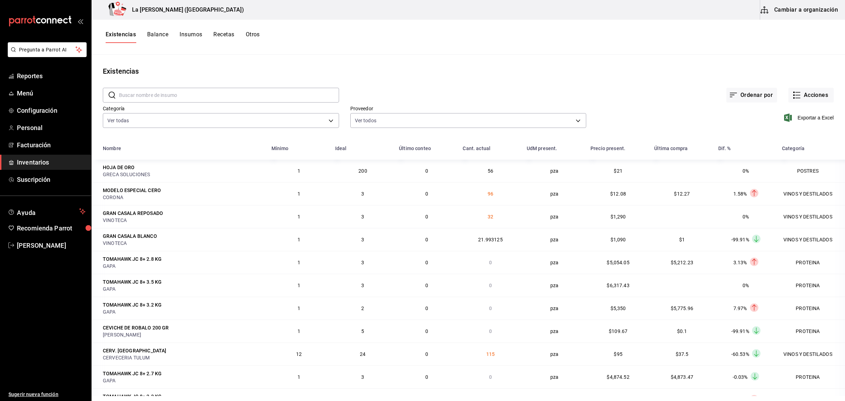
click at [106, 31] on button "Existencias" at bounding box center [121, 37] width 30 height 12
